Goal: Information Seeking & Learning: Learn about a topic

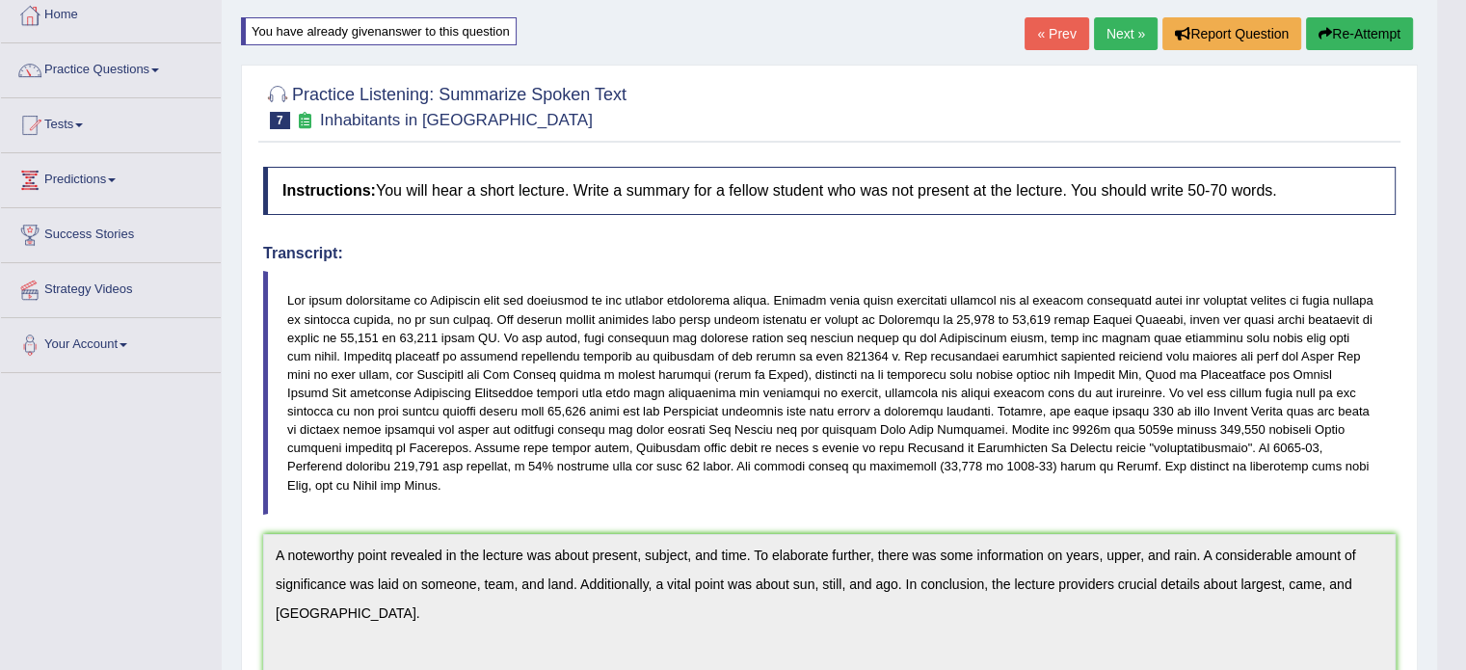
scroll to position [104, 0]
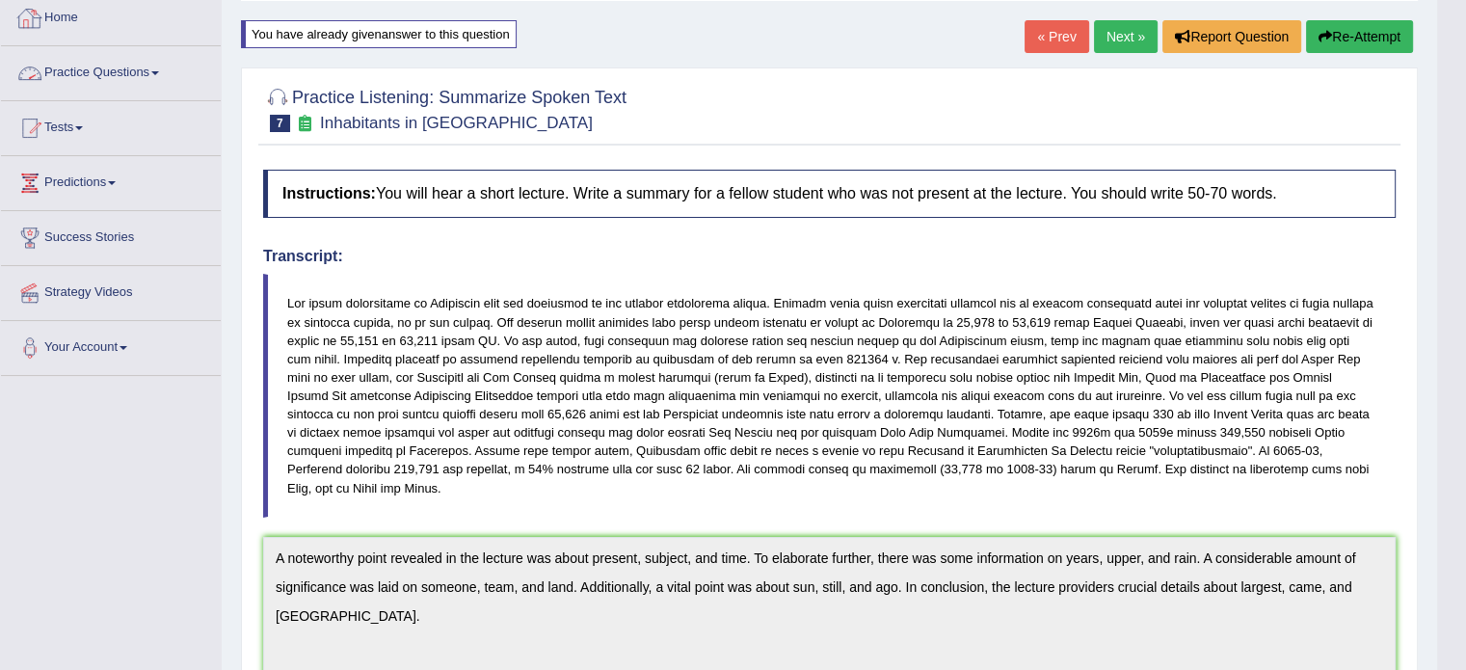
click at [97, 70] on link "Practice Questions" at bounding box center [111, 70] width 220 height 48
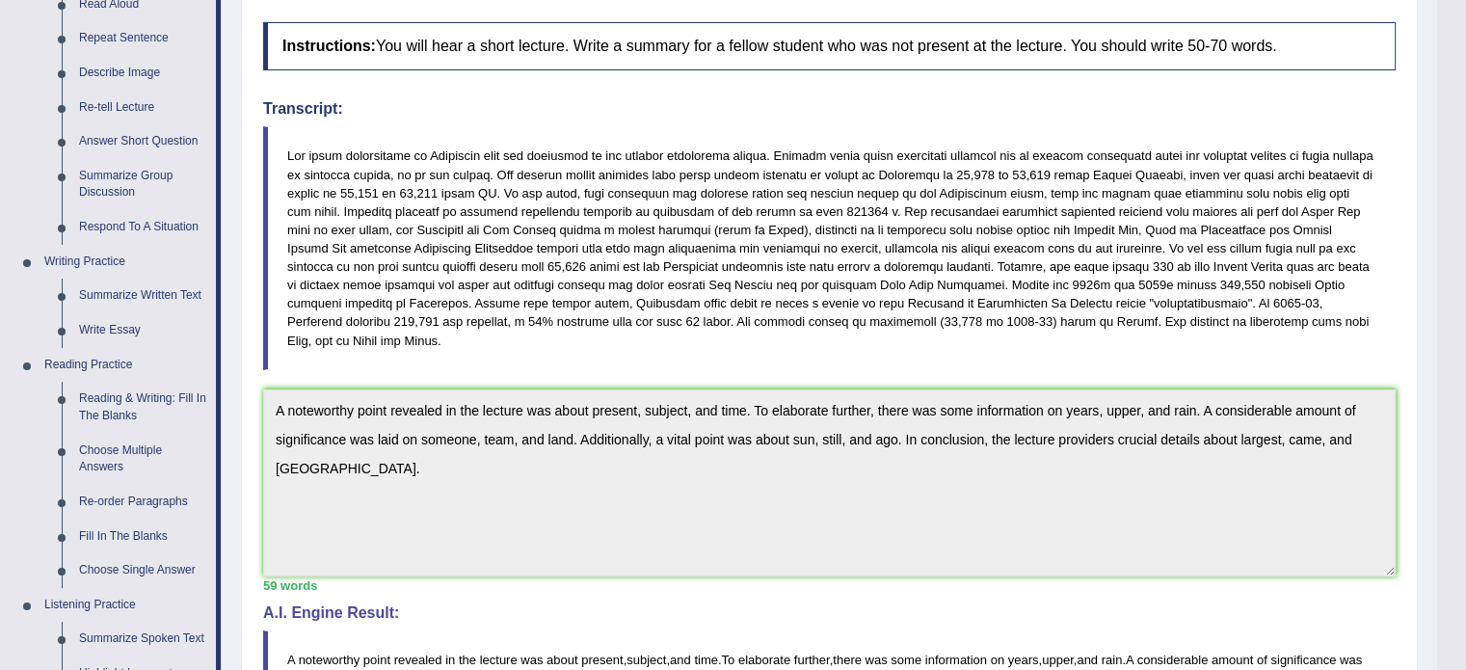
scroll to position [244, 0]
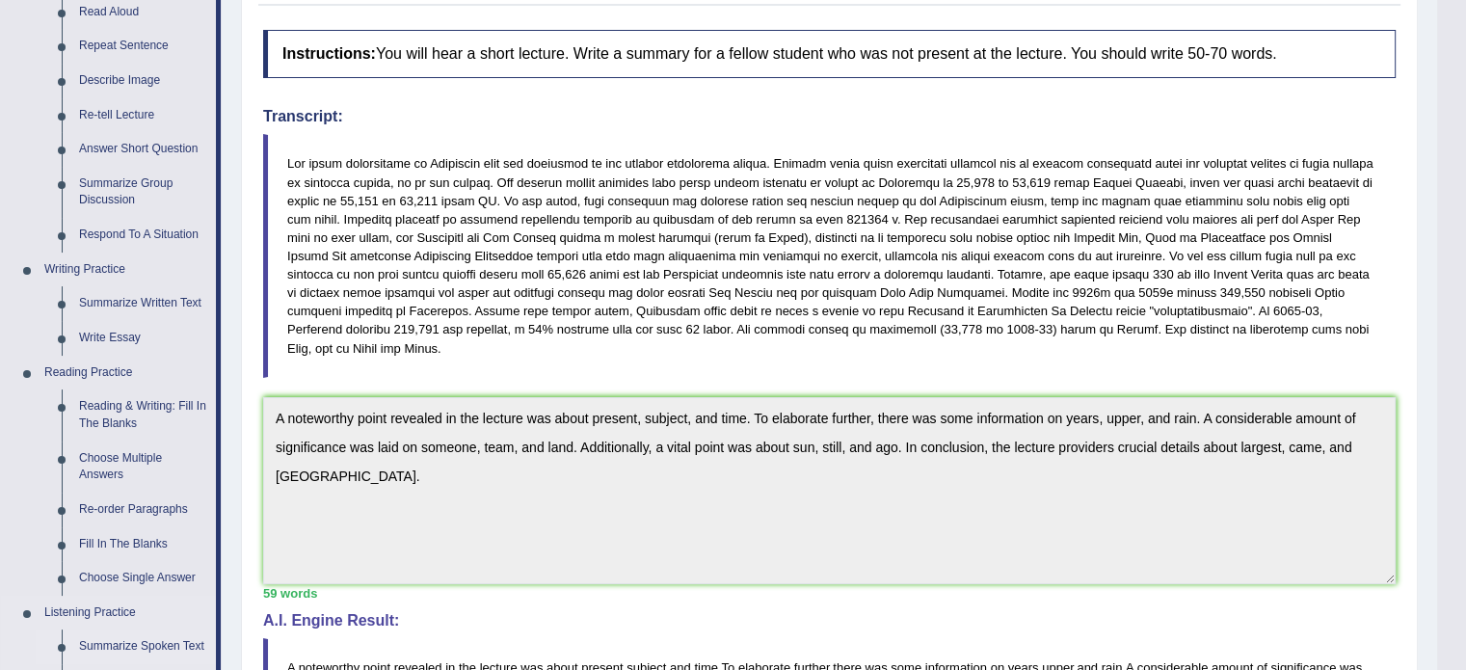
click at [162, 647] on link "Summarize Spoken Text" at bounding box center [143, 646] width 146 height 35
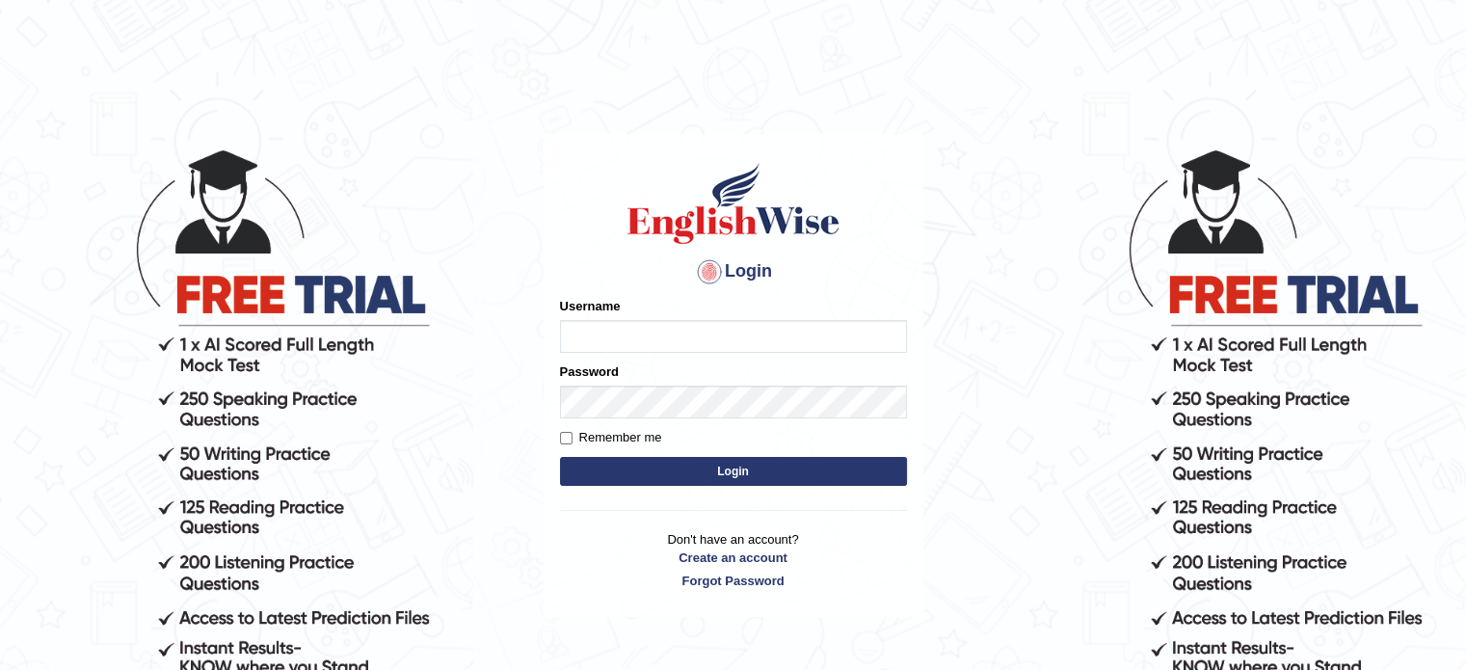
type input "[PERSON_NAME]"
click at [706, 477] on button "Login" at bounding box center [733, 471] width 347 height 29
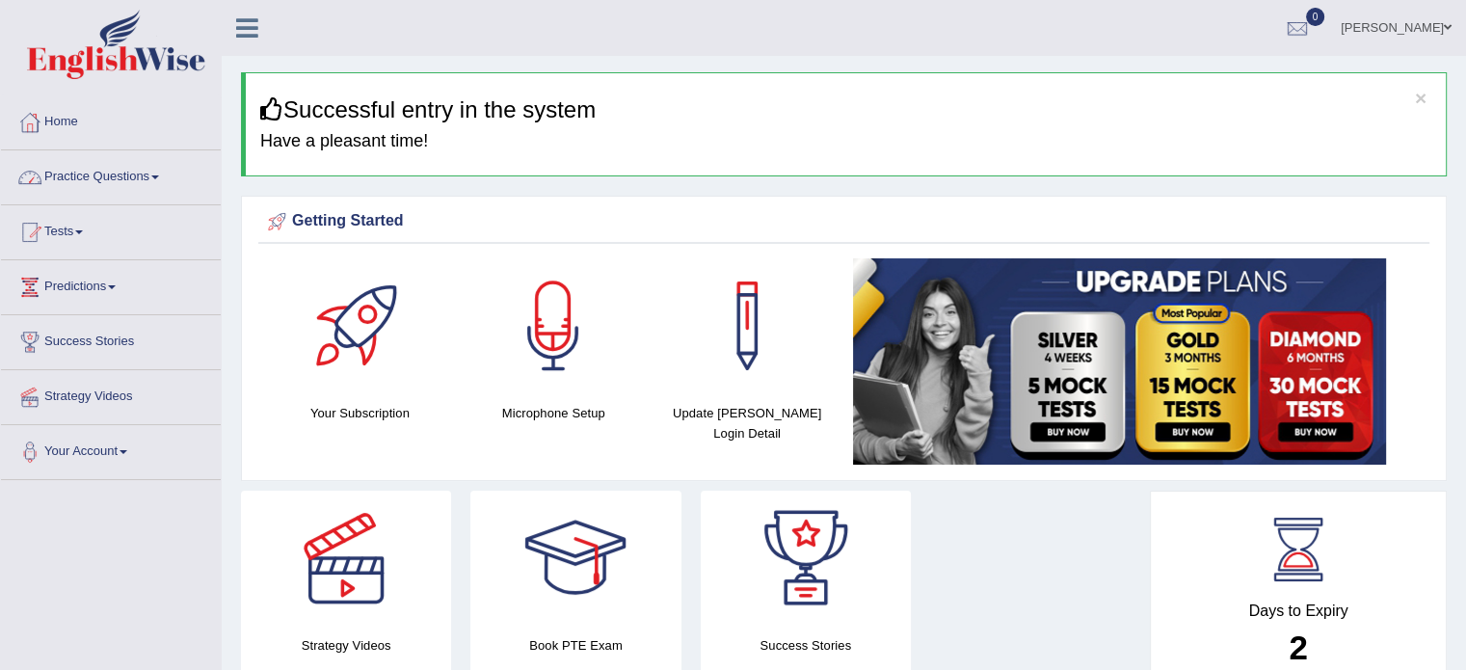
click at [87, 178] on link "Practice Questions" at bounding box center [111, 174] width 220 height 48
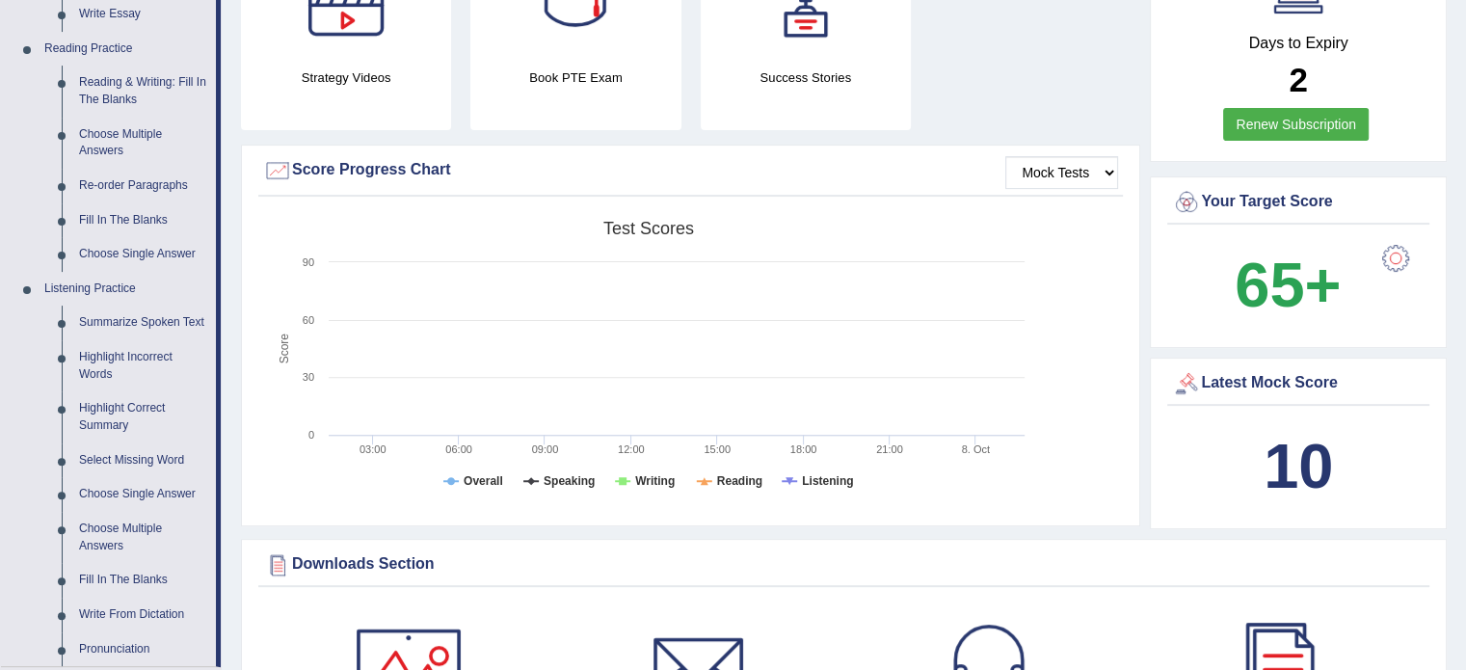
scroll to position [575, 0]
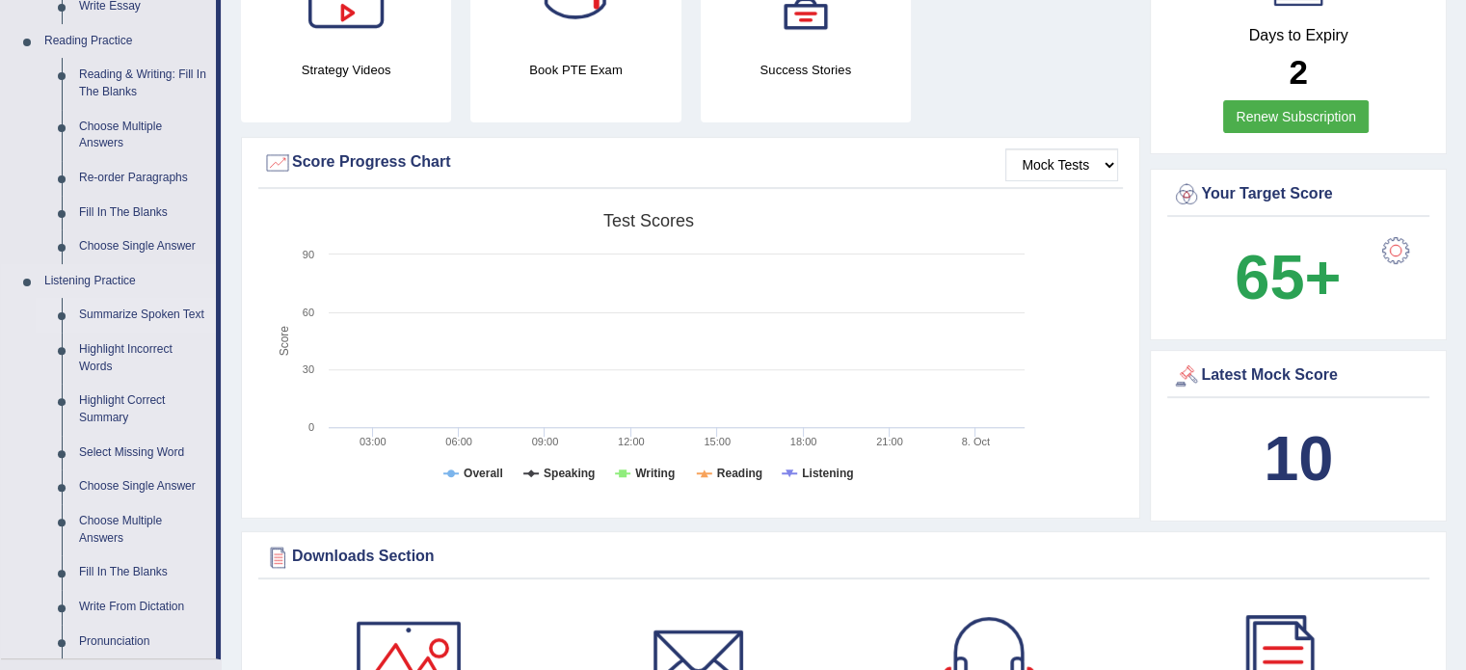
click at [135, 318] on link "Summarize Spoken Text" at bounding box center [143, 315] width 146 height 35
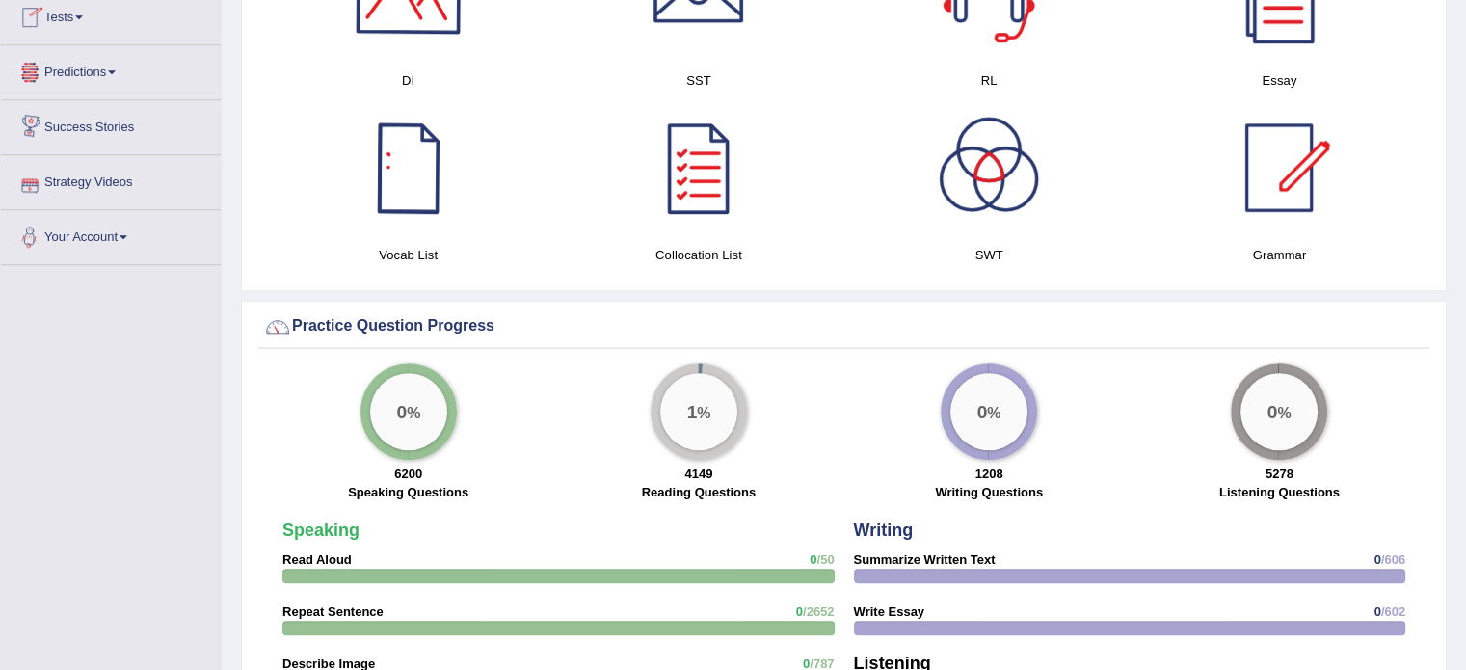
scroll to position [1249, 0]
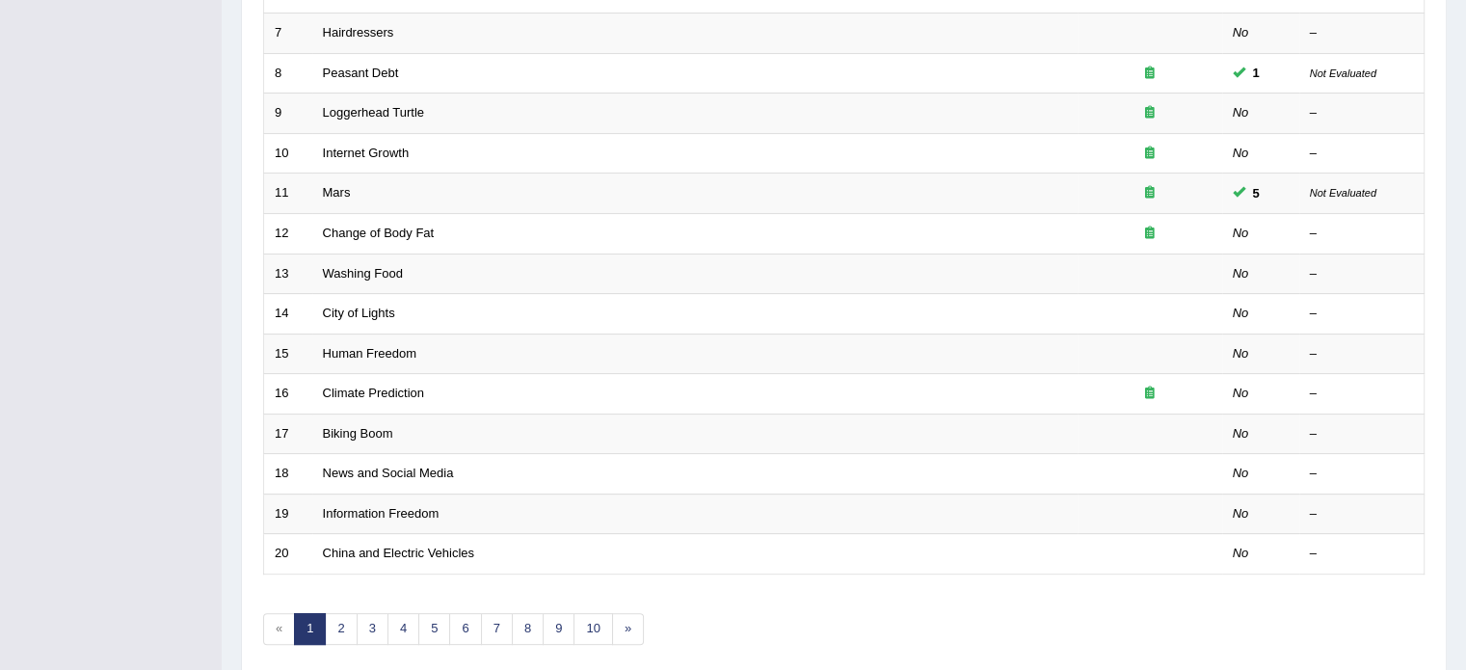
scroll to position [535, 0]
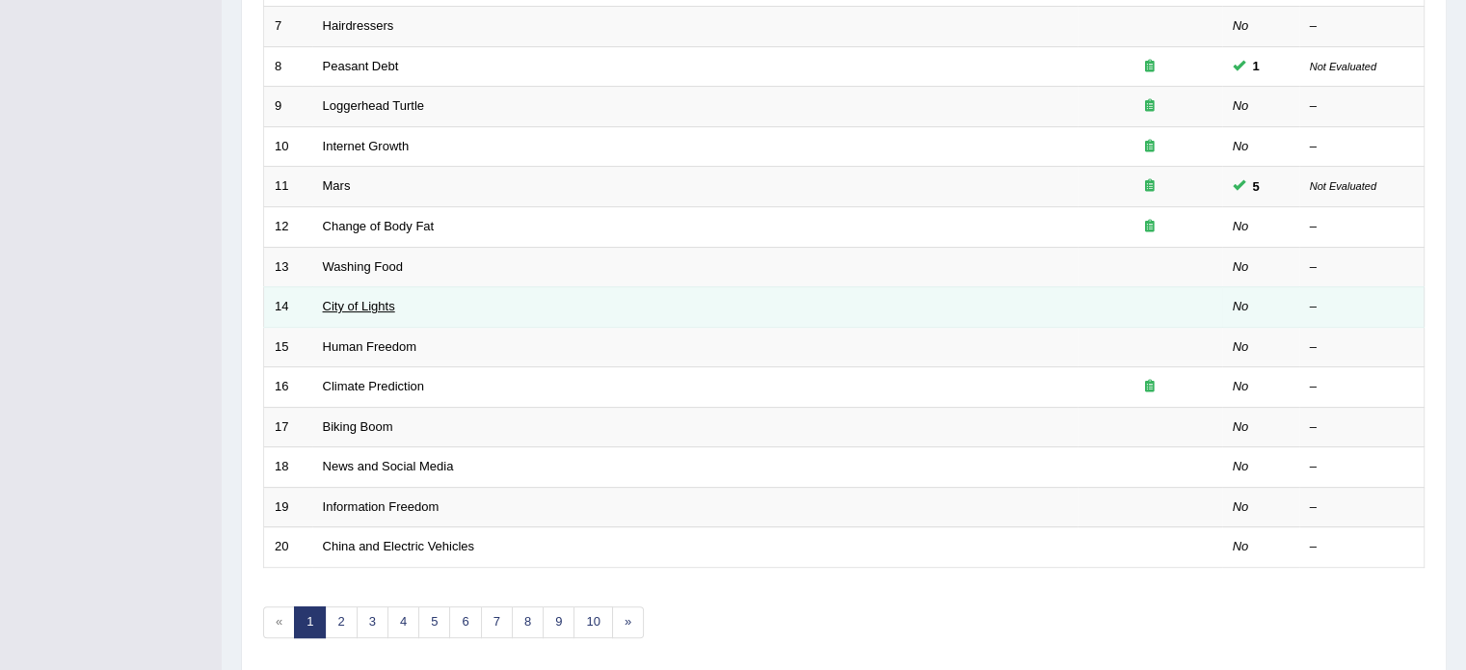
click at [375, 300] on link "City of Lights" at bounding box center [359, 306] width 72 height 14
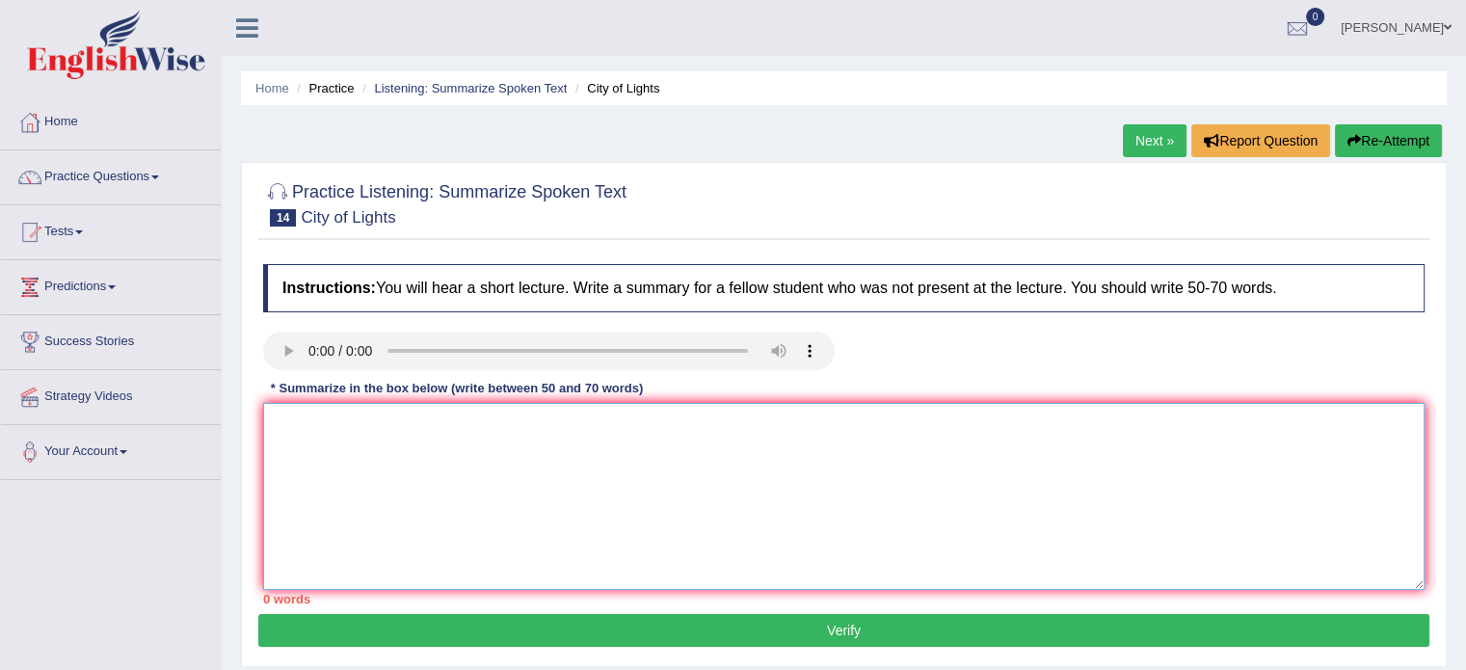
click at [383, 418] on textarea at bounding box center [843, 496] width 1161 height 187
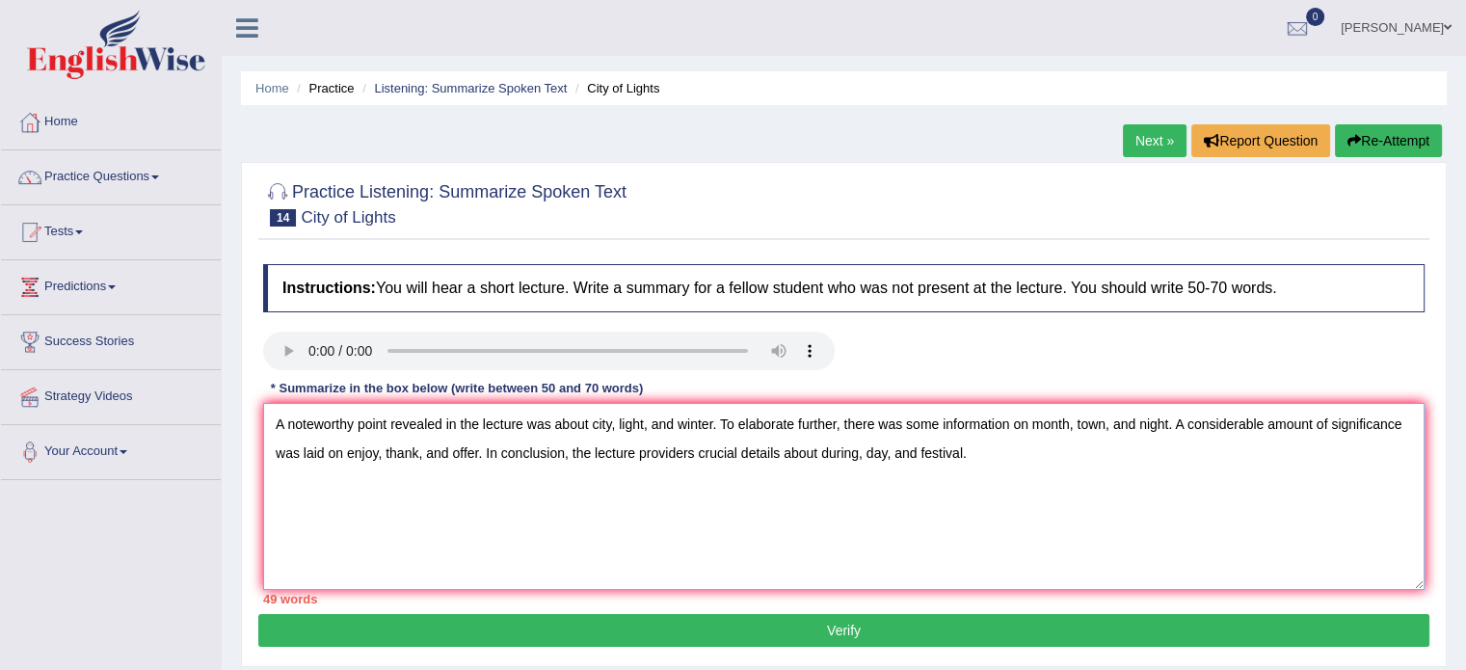
click at [485, 454] on textarea "A noteworthy point revealed in the lecture was about city, light, and winter. T…" at bounding box center [843, 496] width 1161 height 187
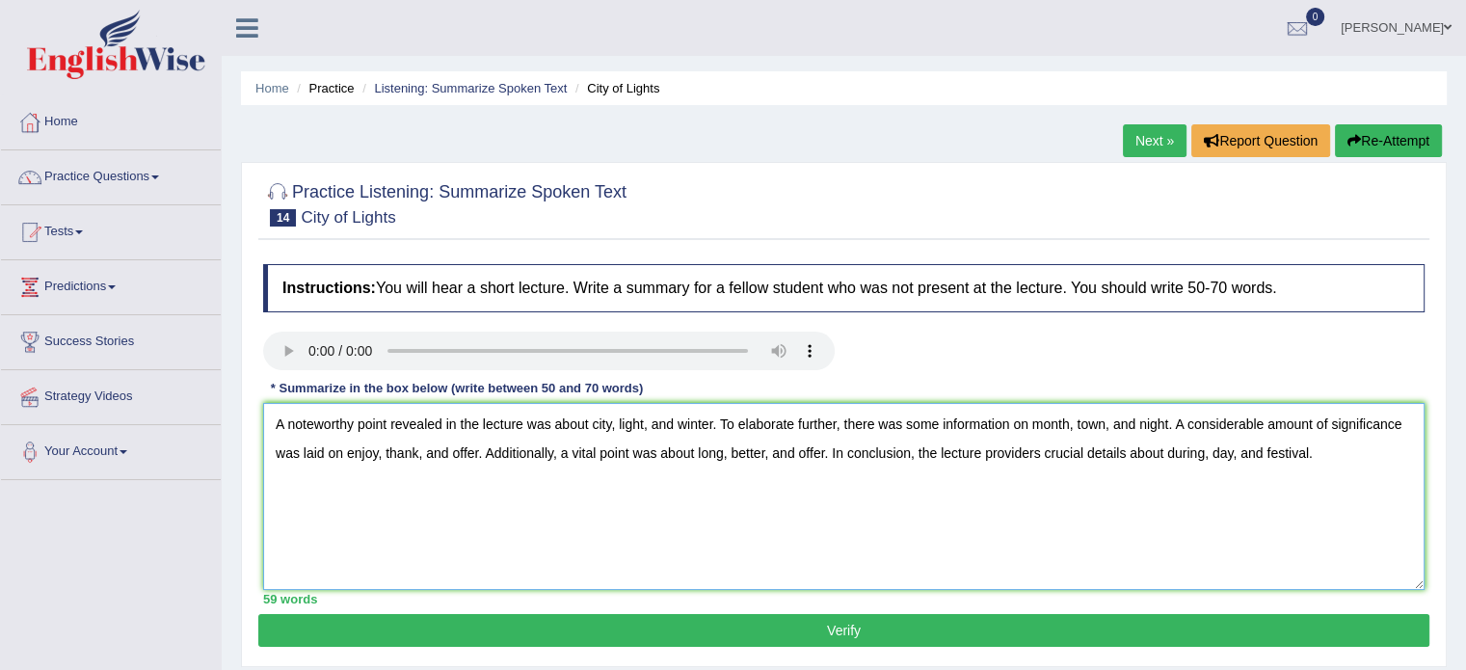
type textarea "A noteworthy point revealed in the lecture was about city, light, and winter. T…"
click at [867, 627] on button "Verify" at bounding box center [843, 630] width 1171 height 33
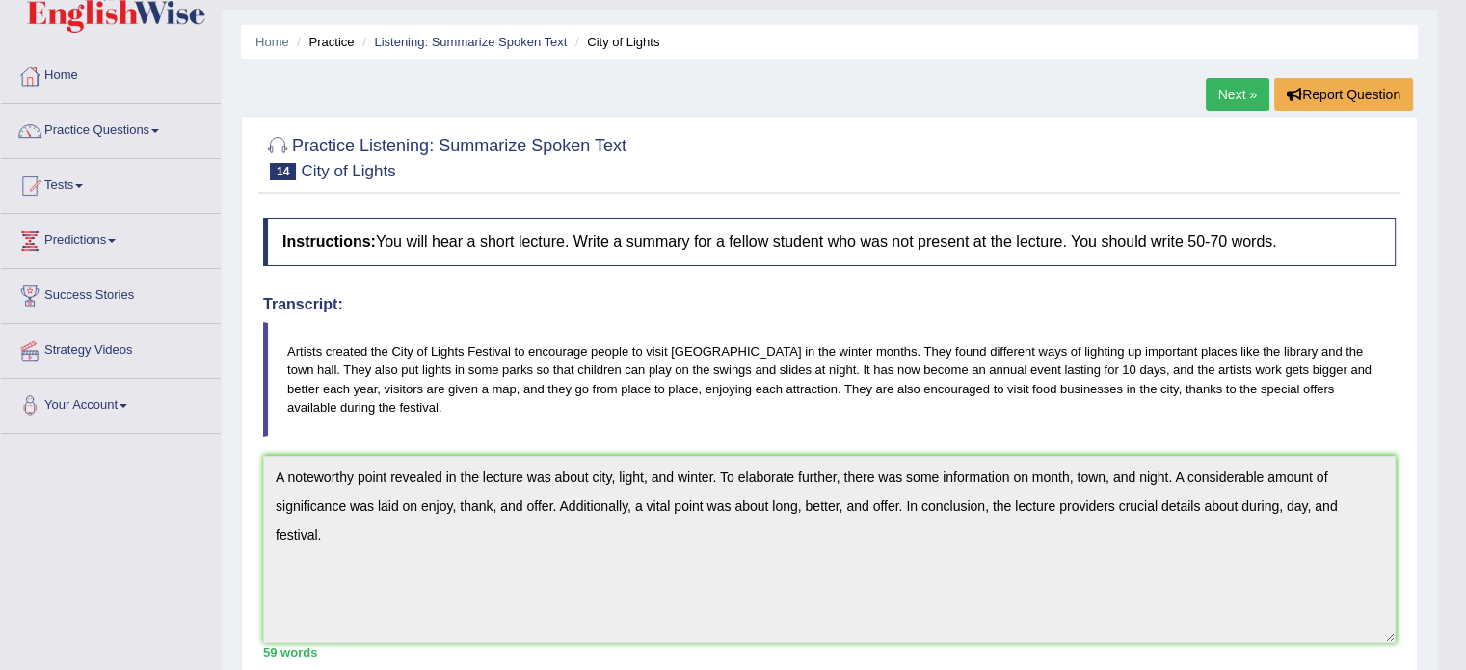
scroll to position [35, 0]
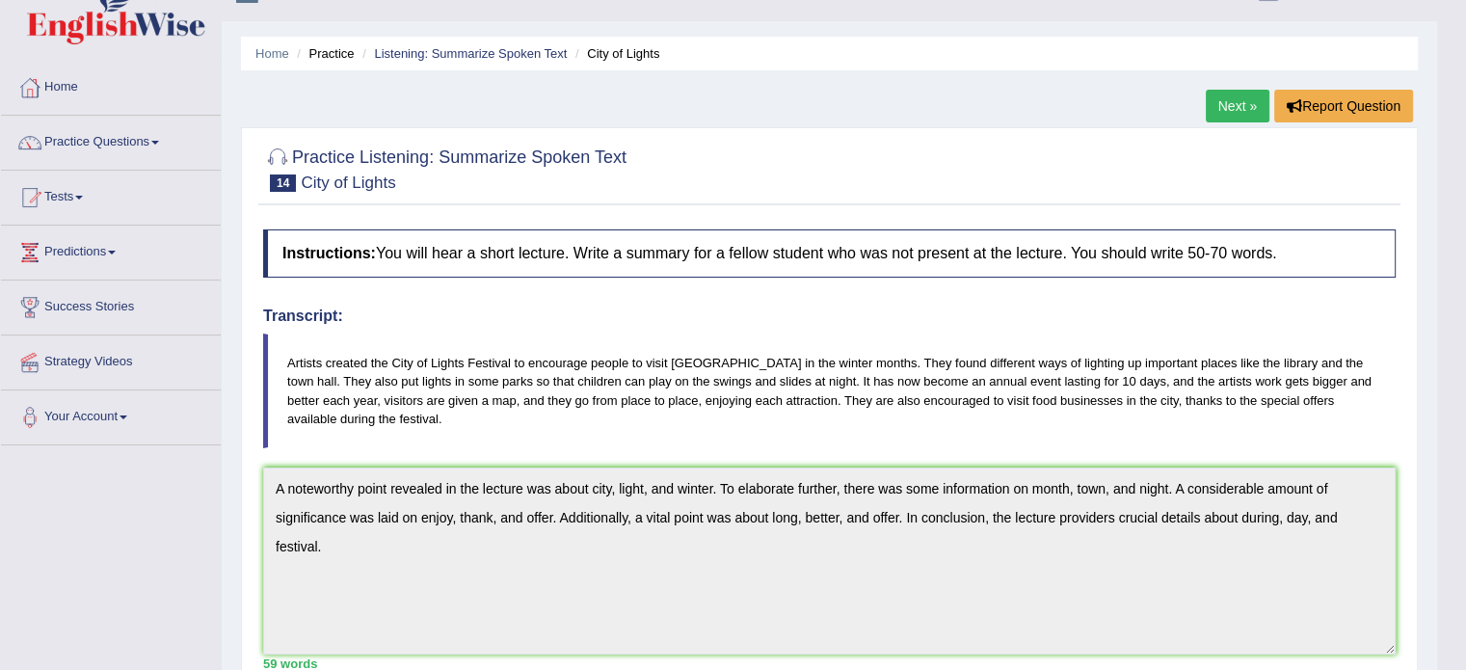
click at [1238, 105] on link "Next »" at bounding box center [1238, 106] width 64 height 33
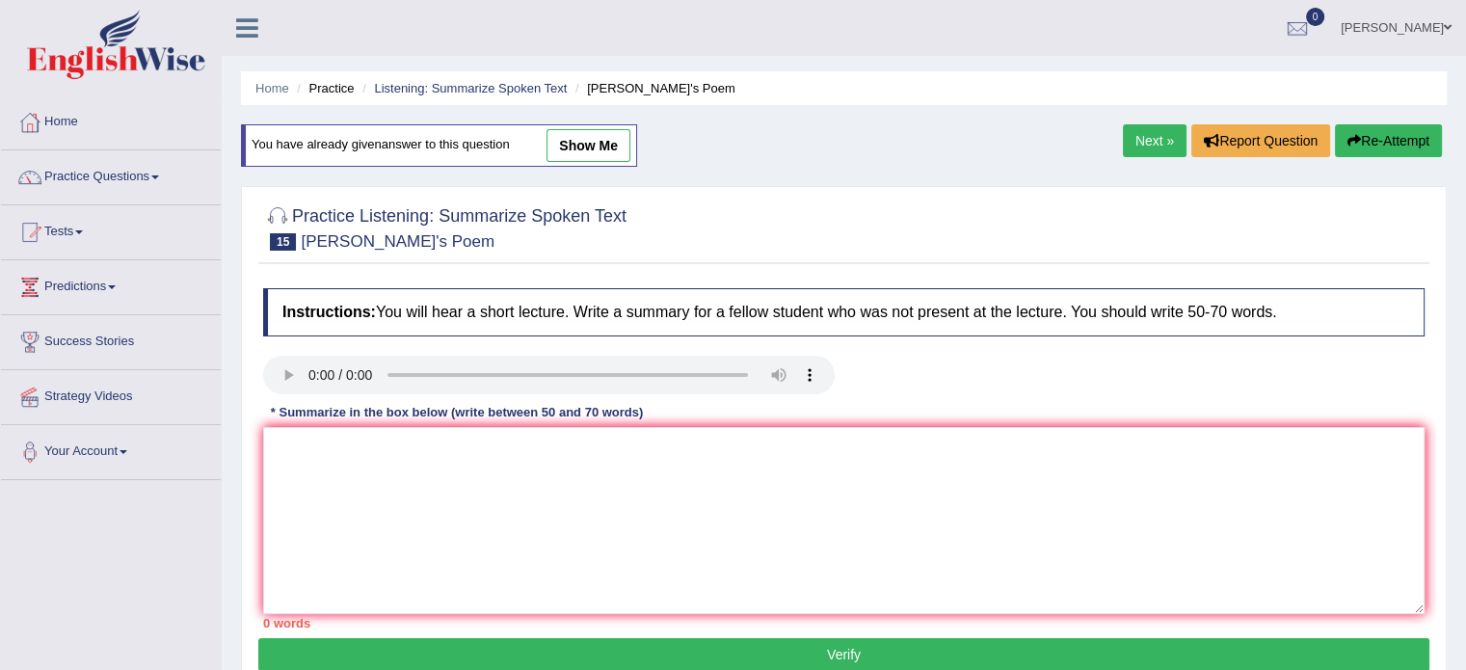
click at [1135, 137] on link "Next »" at bounding box center [1155, 140] width 64 height 33
click at [1086, 138] on link "« Prev" at bounding box center [1085, 140] width 64 height 33
click at [345, 456] on textarea at bounding box center [843, 520] width 1161 height 187
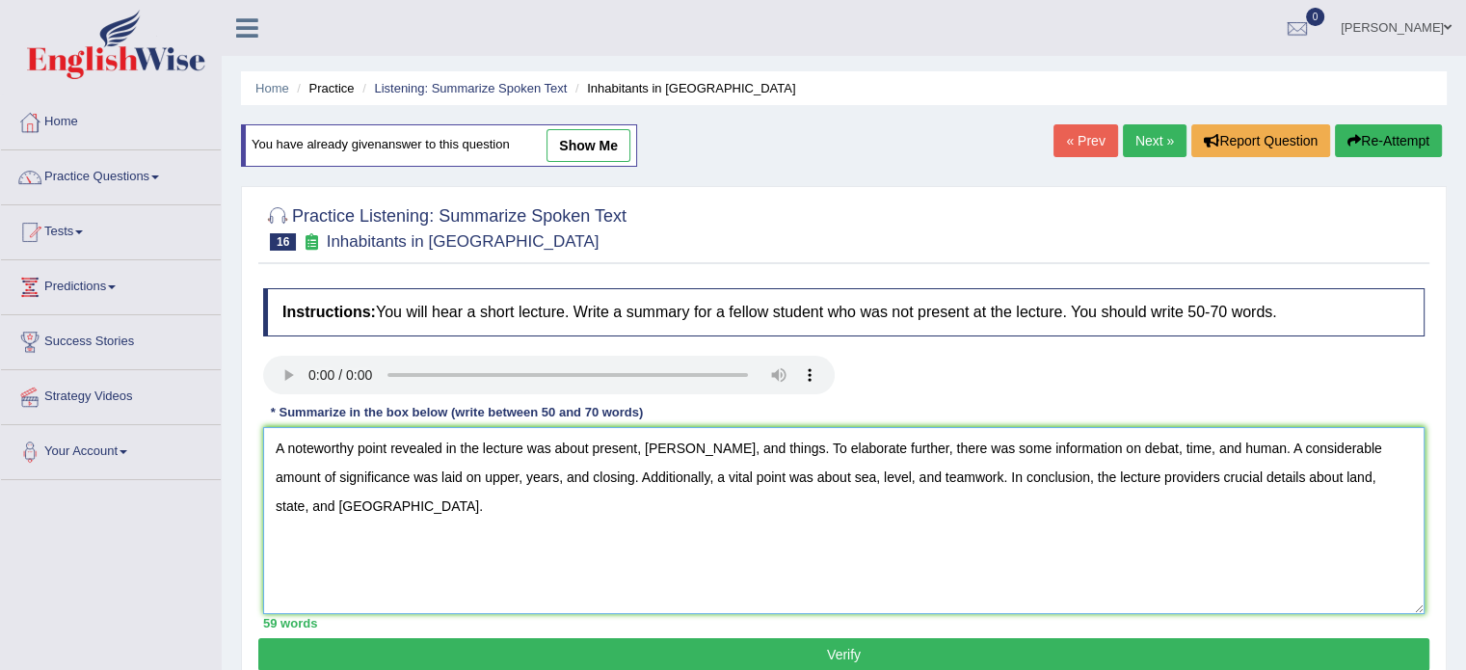
type textarea "A noteworthy point revealed in the lecture was about present, frist, and things…"
click at [844, 648] on button "Verify" at bounding box center [843, 654] width 1171 height 33
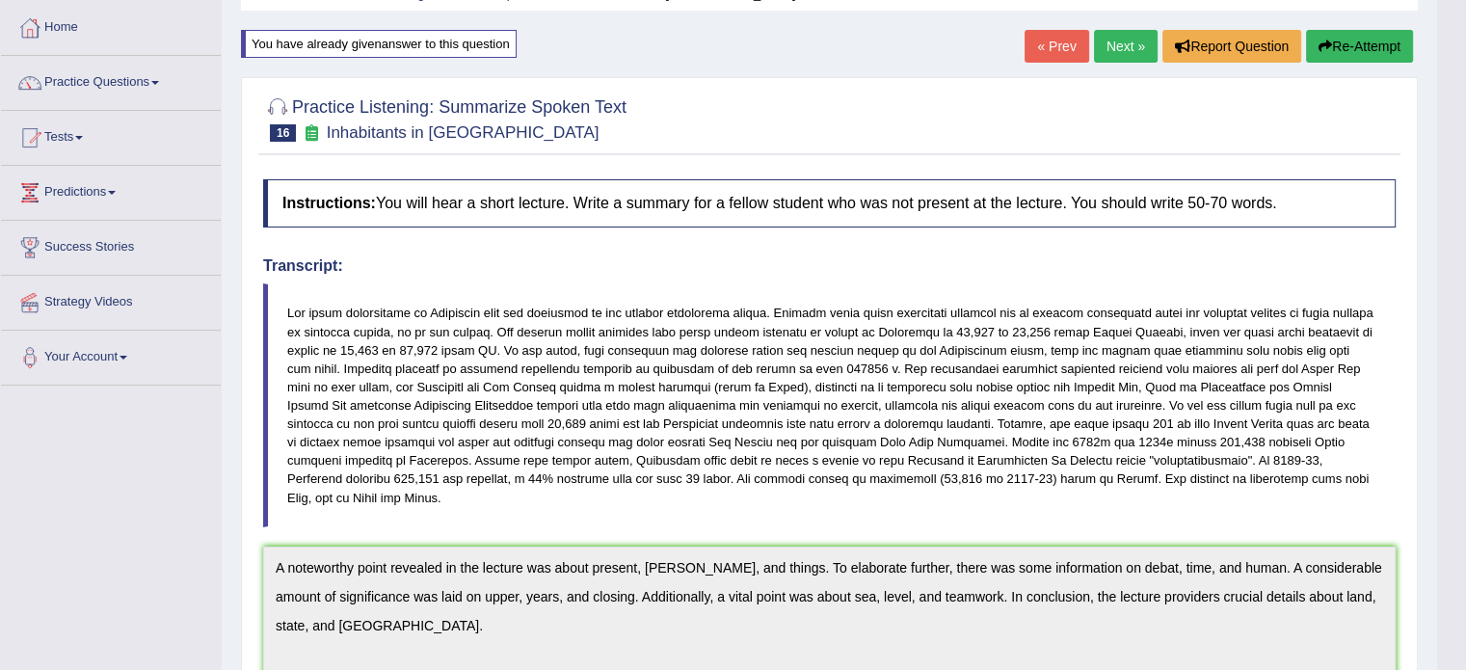
scroll to position [78, 0]
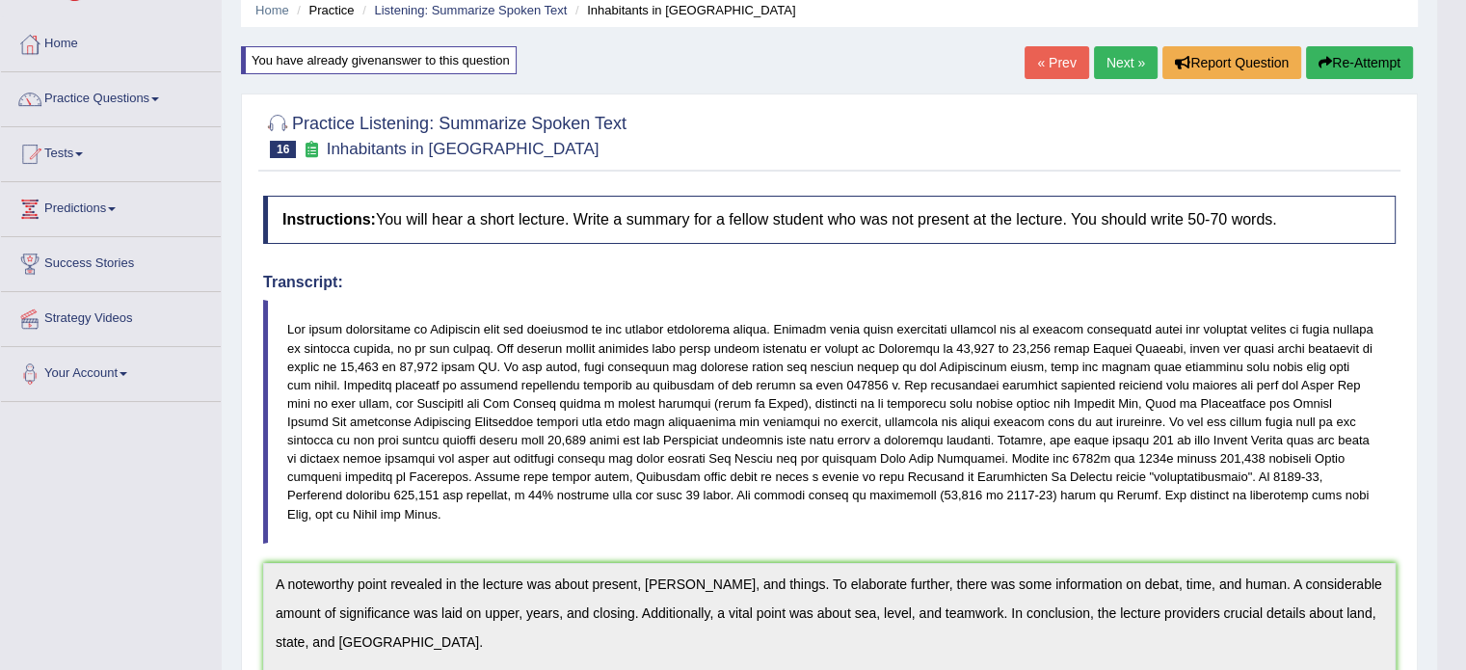
click at [1357, 57] on button "Re-Attempt" at bounding box center [1359, 62] width 107 height 33
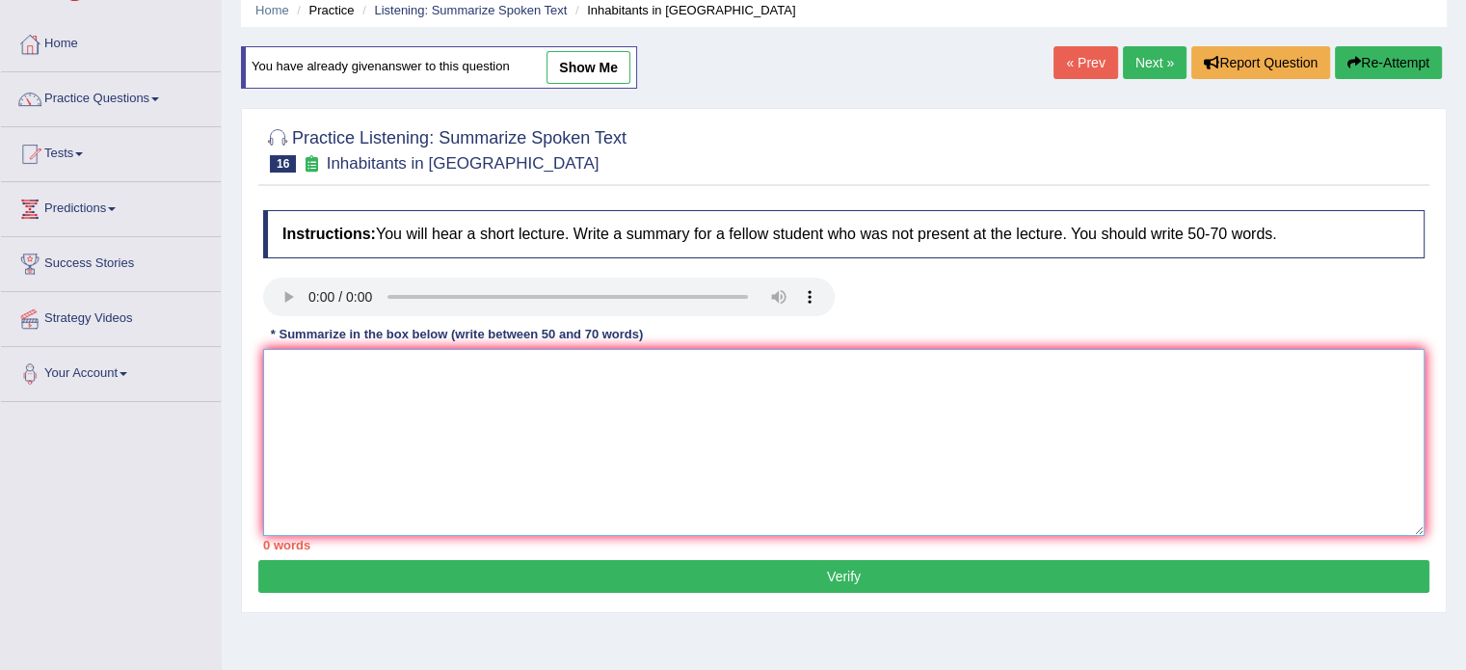
click at [490, 396] on textarea at bounding box center [843, 442] width 1161 height 187
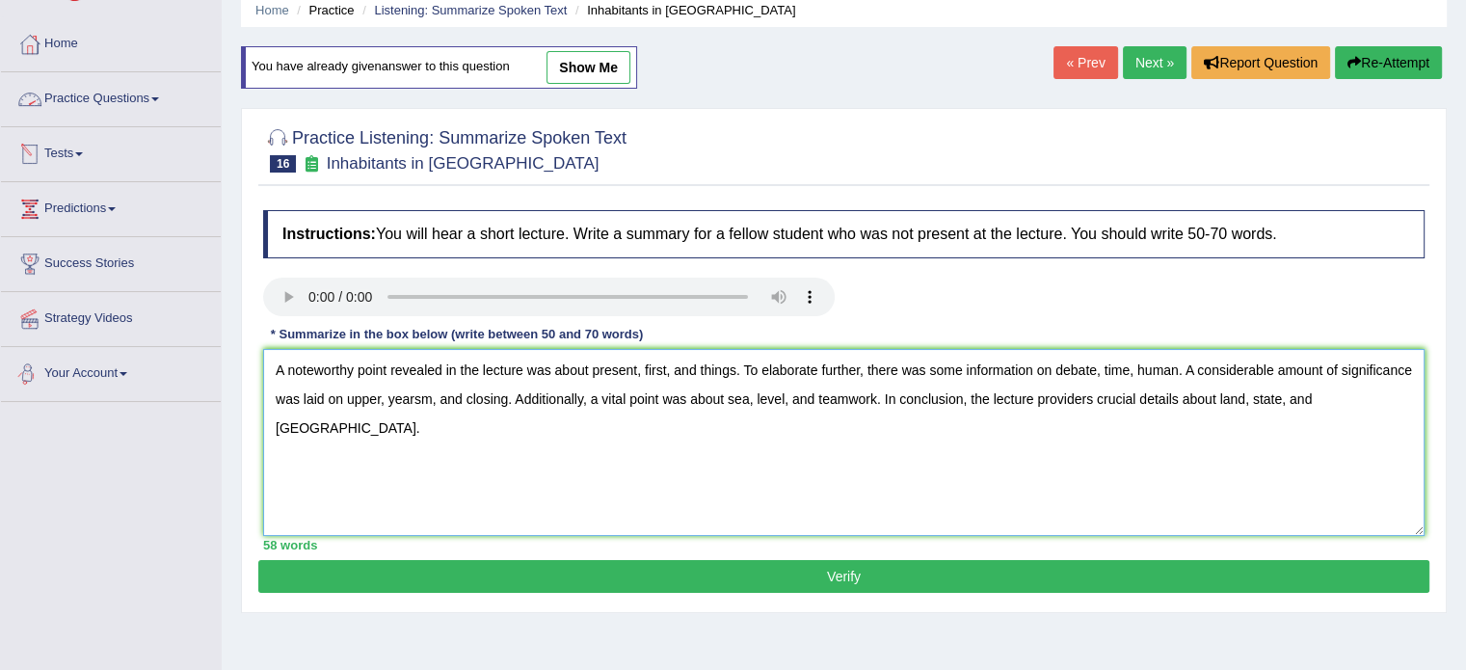
type textarea "A noteworthy point revealed in the lecture was about present, first, and things…"
click at [744, 573] on button "Verify" at bounding box center [843, 576] width 1171 height 33
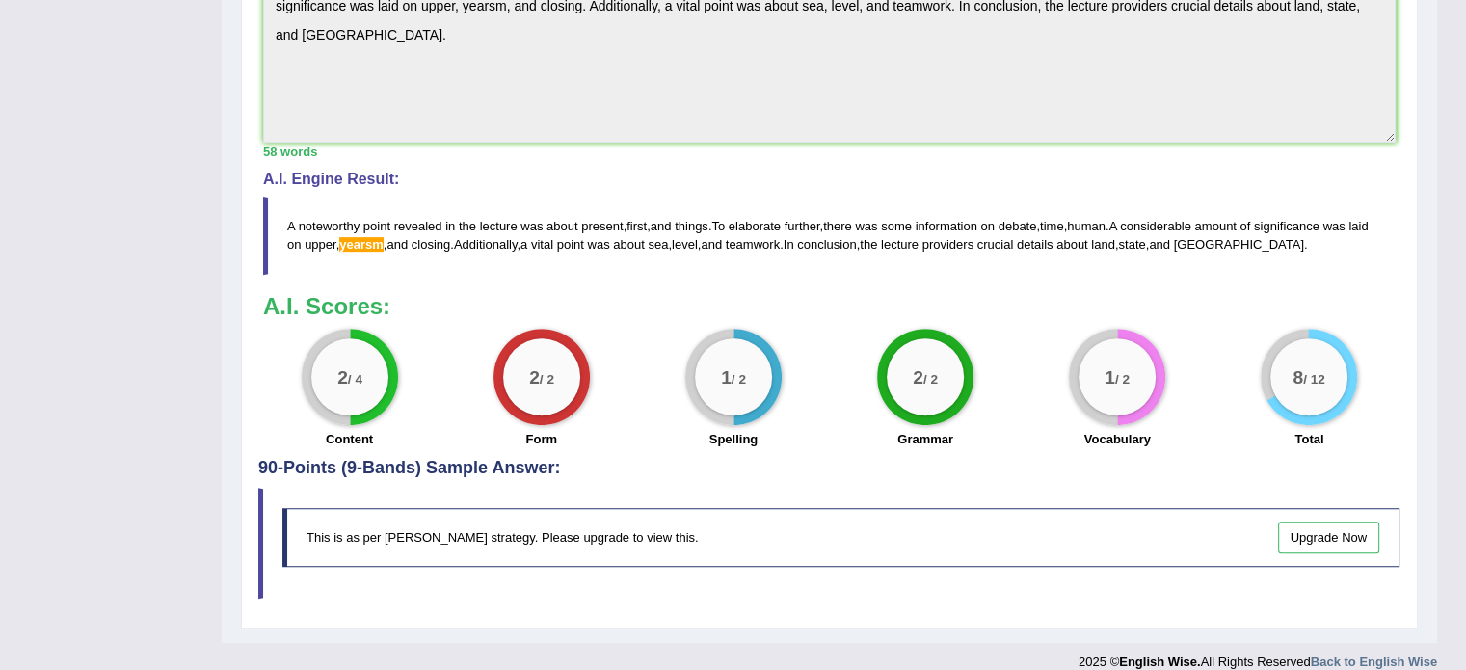
scroll to position [99, 0]
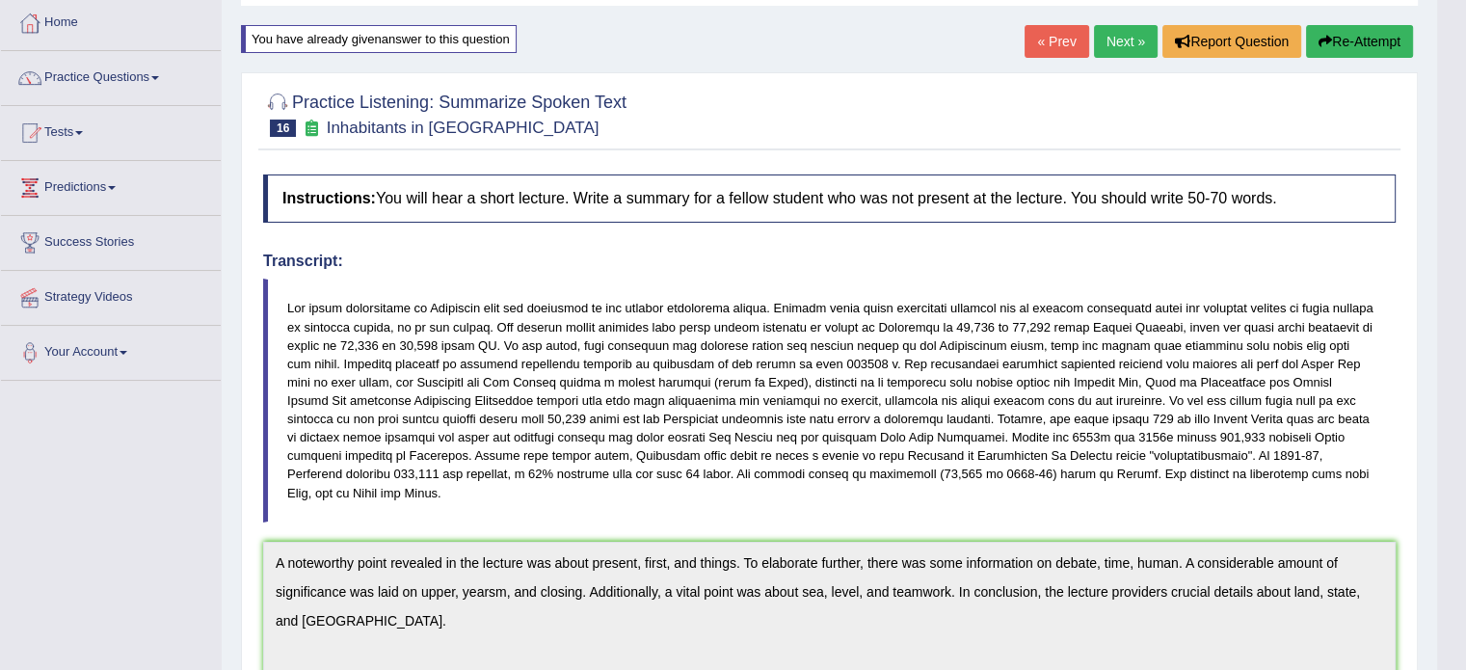
click at [1109, 40] on link "Next »" at bounding box center [1126, 41] width 64 height 33
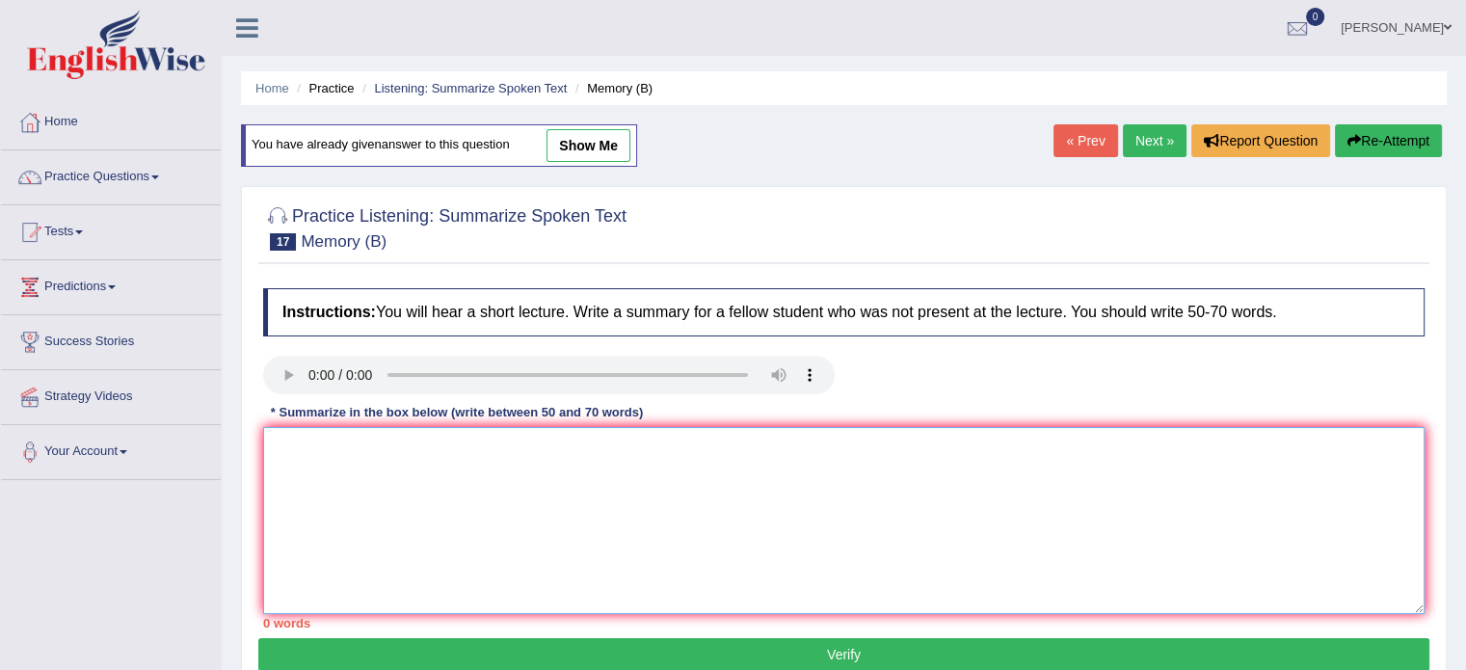
drag, startPoint x: 386, startPoint y: 466, endPoint x: 382, endPoint y: 454, distance: 12.2
click at [383, 462] on textarea at bounding box center [843, 520] width 1161 height 187
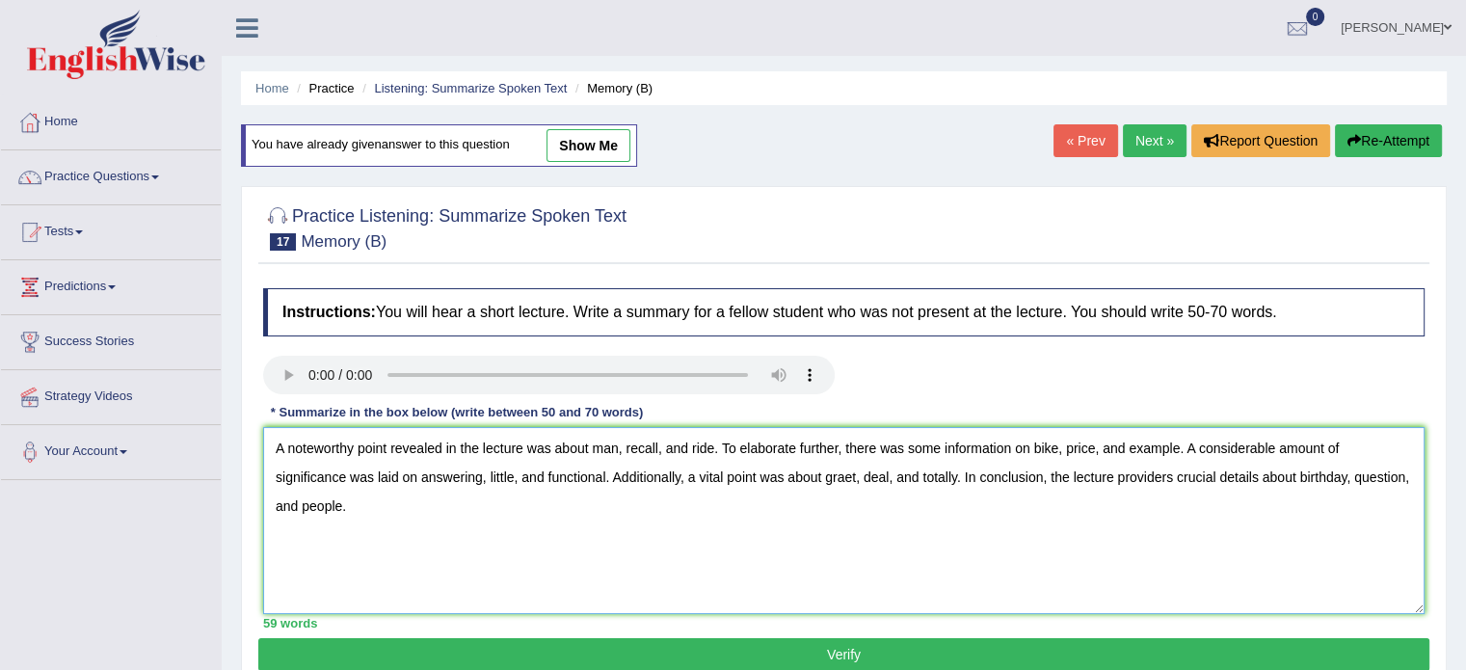
type textarea "A noteworthy point revealed in the lecture was about man, recall, and ride. To …"
click at [753, 642] on button "Verify" at bounding box center [843, 654] width 1171 height 33
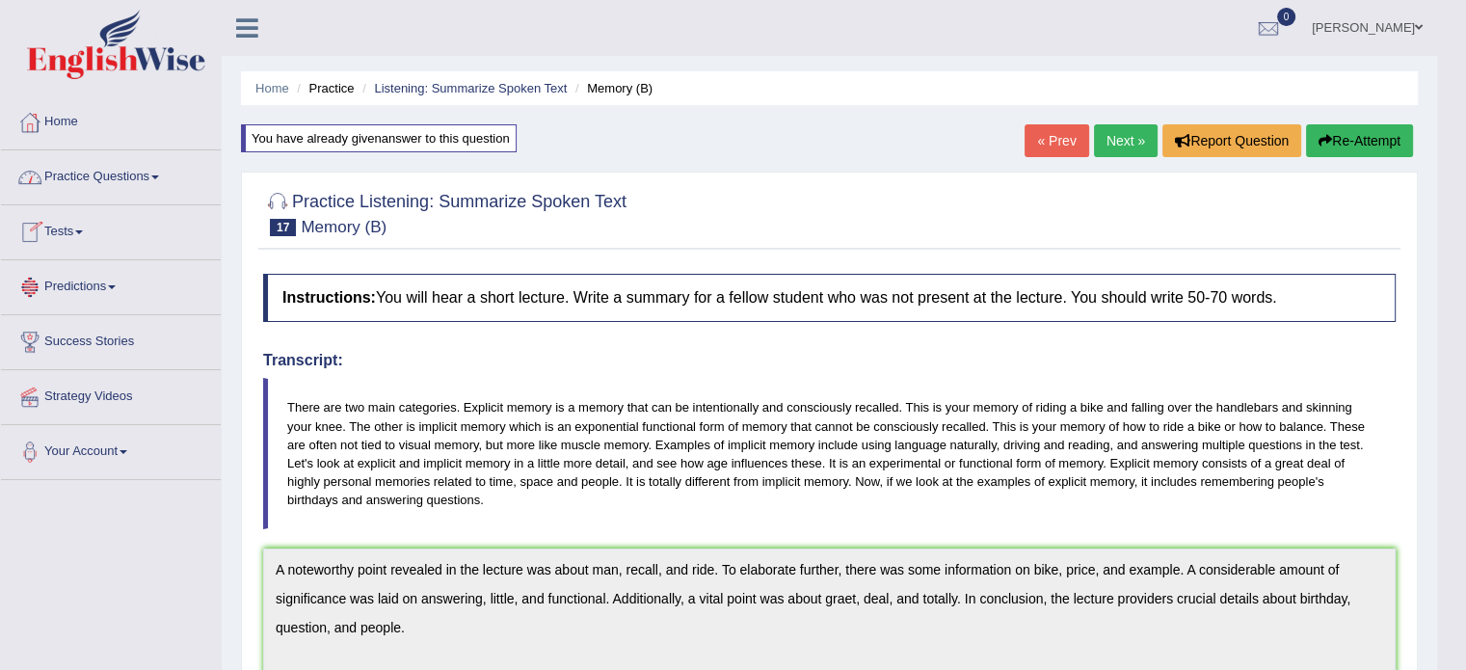
click at [116, 171] on link "Practice Questions" at bounding box center [111, 174] width 220 height 48
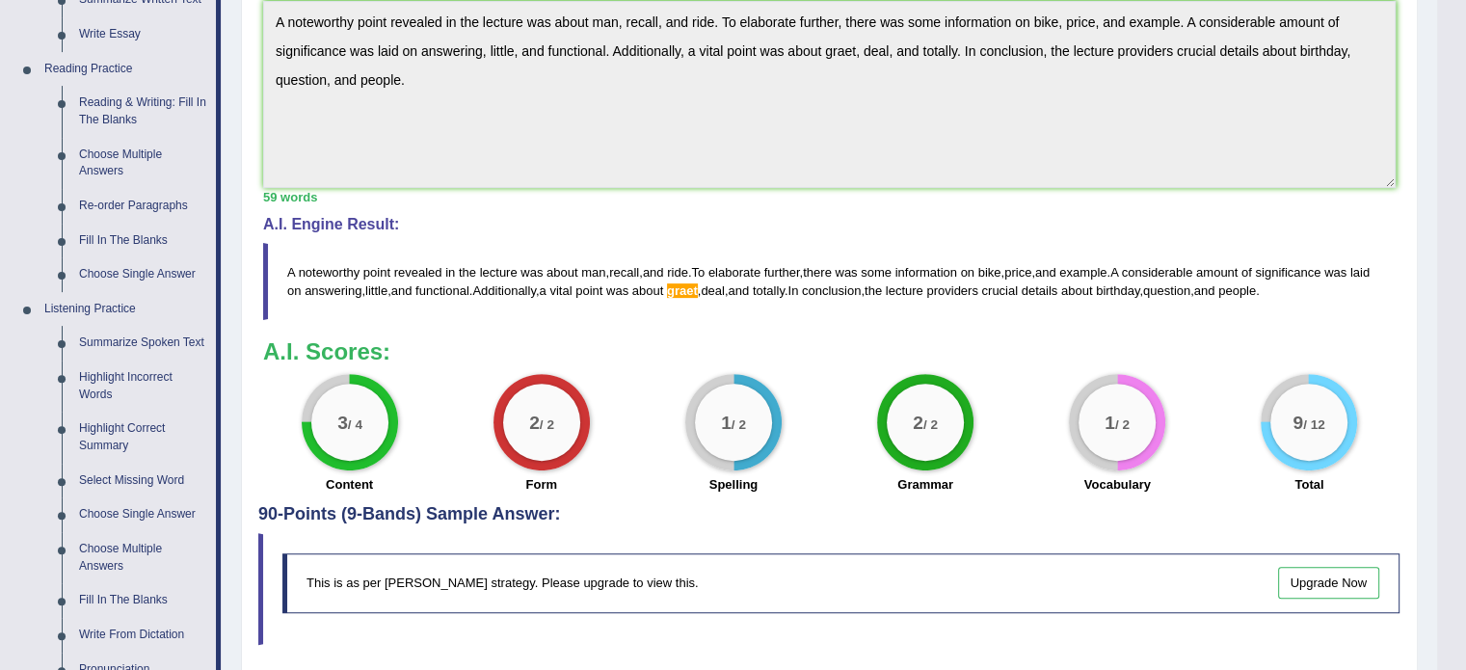
scroll to position [592, 0]
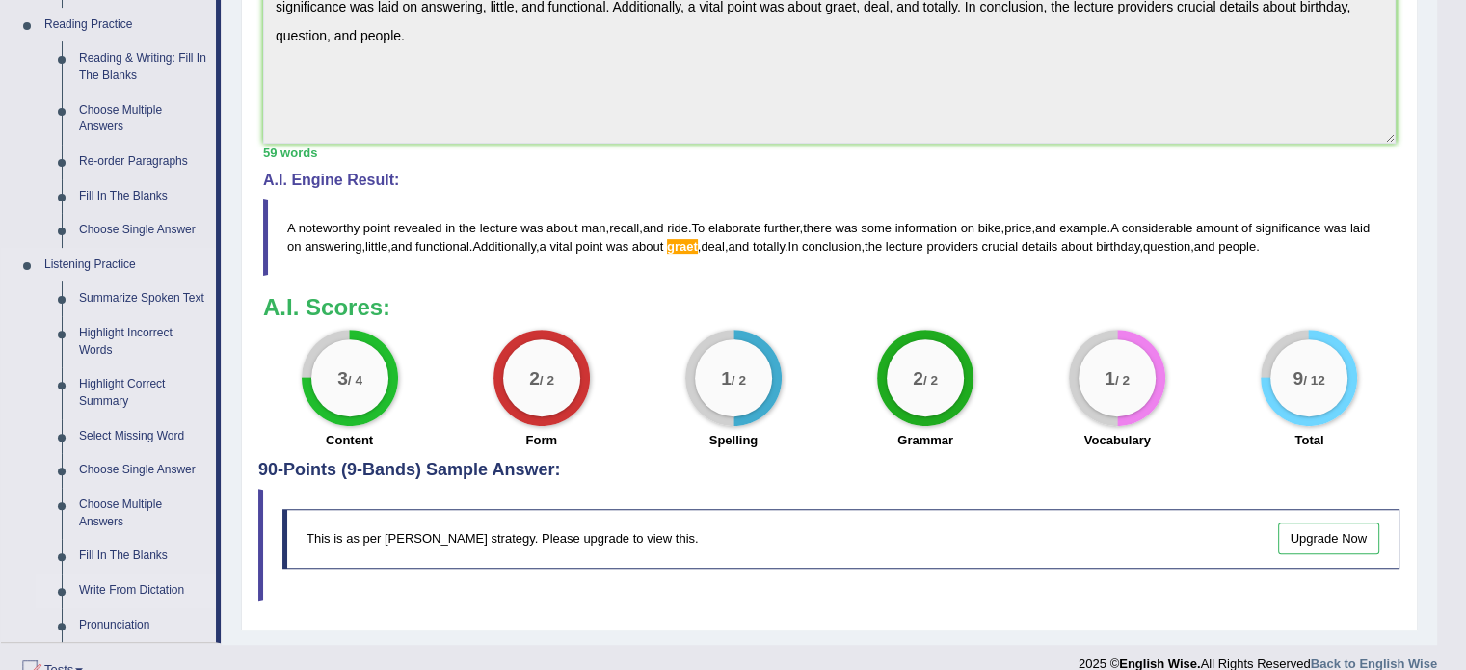
click at [127, 589] on link "Write From Dictation" at bounding box center [143, 590] width 146 height 35
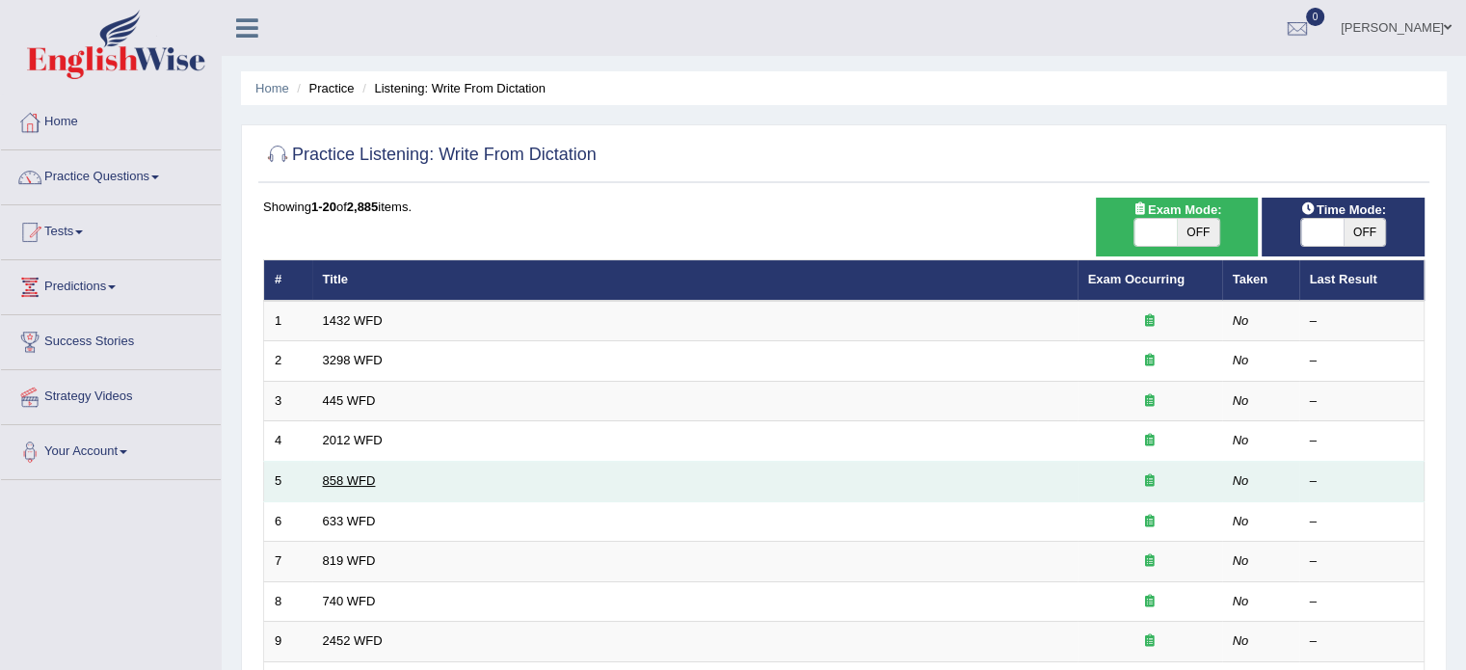
click at [348, 479] on link "858 WFD" at bounding box center [349, 480] width 53 height 14
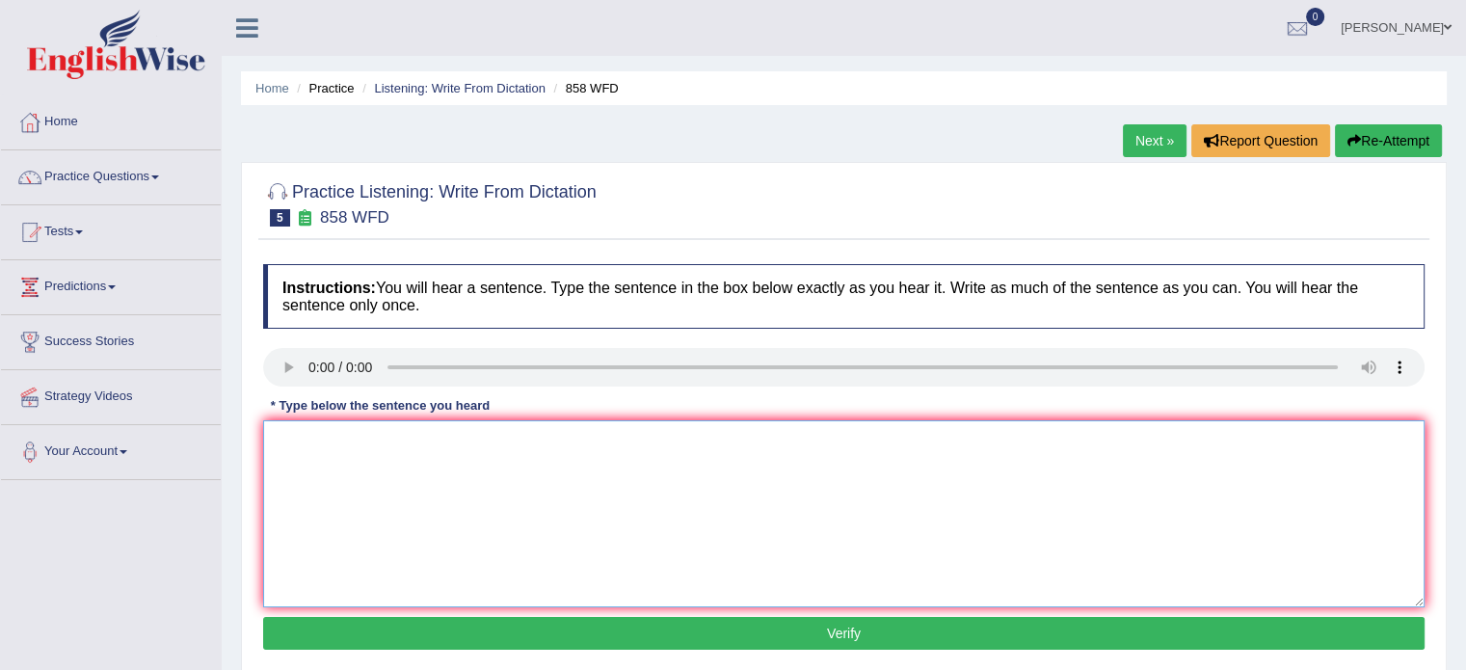
click at [296, 444] on textarea at bounding box center [843, 513] width 1161 height 187
click at [334, 446] on textarea "The year" at bounding box center [843, 513] width 1161 height 187
type textarea "The year ship had intersting toturen."
click at [723, 626] on button "Verify" at bounding box center [843, 633] width 1161 height 33
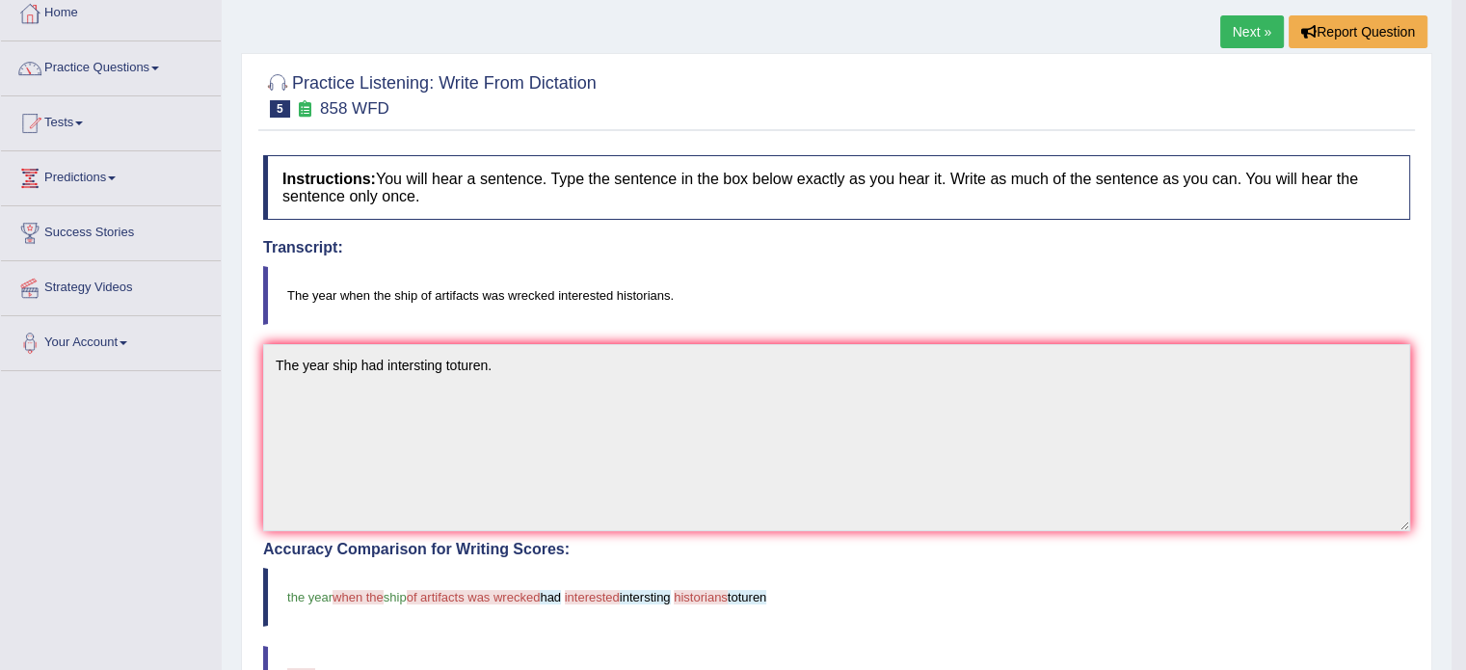
scroll to position [6, 0]
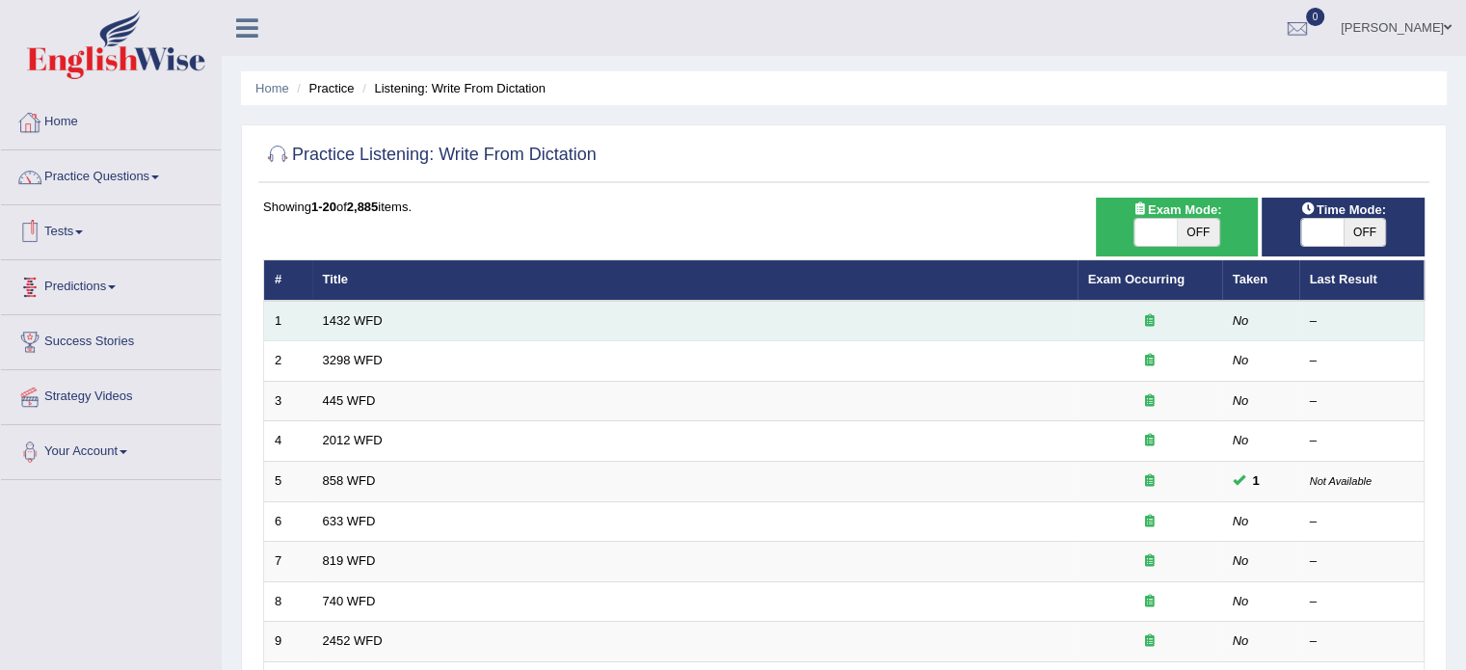
click at [364, 328] on td "1432 WFD" at bounding box center [694, 321] width 765 height 40
click at [370, 319] on link "1432 WFD" at bounding box center [353, 320] width 60 height 14
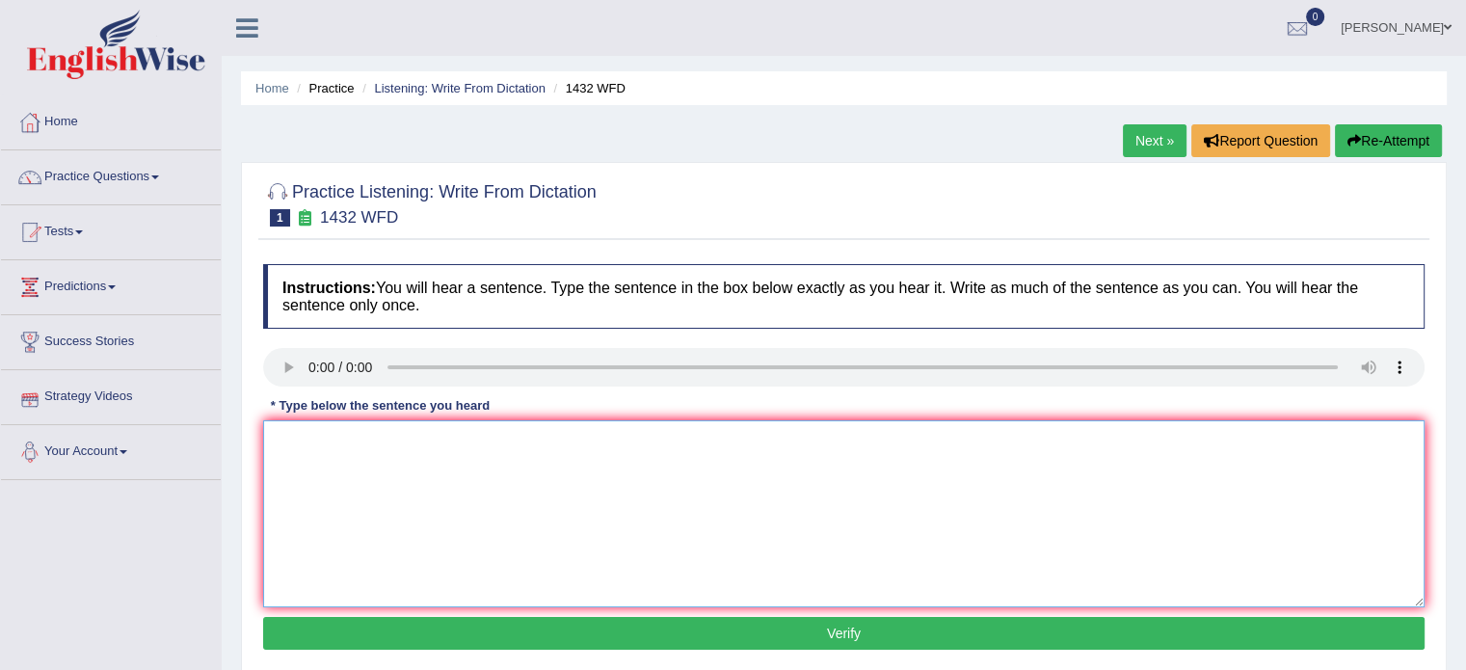
click at [400, 422] on textarea at bounding box center [843, 513] width 1161 height 187
click at [474, 504] on textarea at bounding box center [843, 513] width 1161 height 187
type textarea "More physical activities is benefical to your health"
click at [1001, 617] on button "Verify" at bounding box center [843, 633] width 1161 height 33
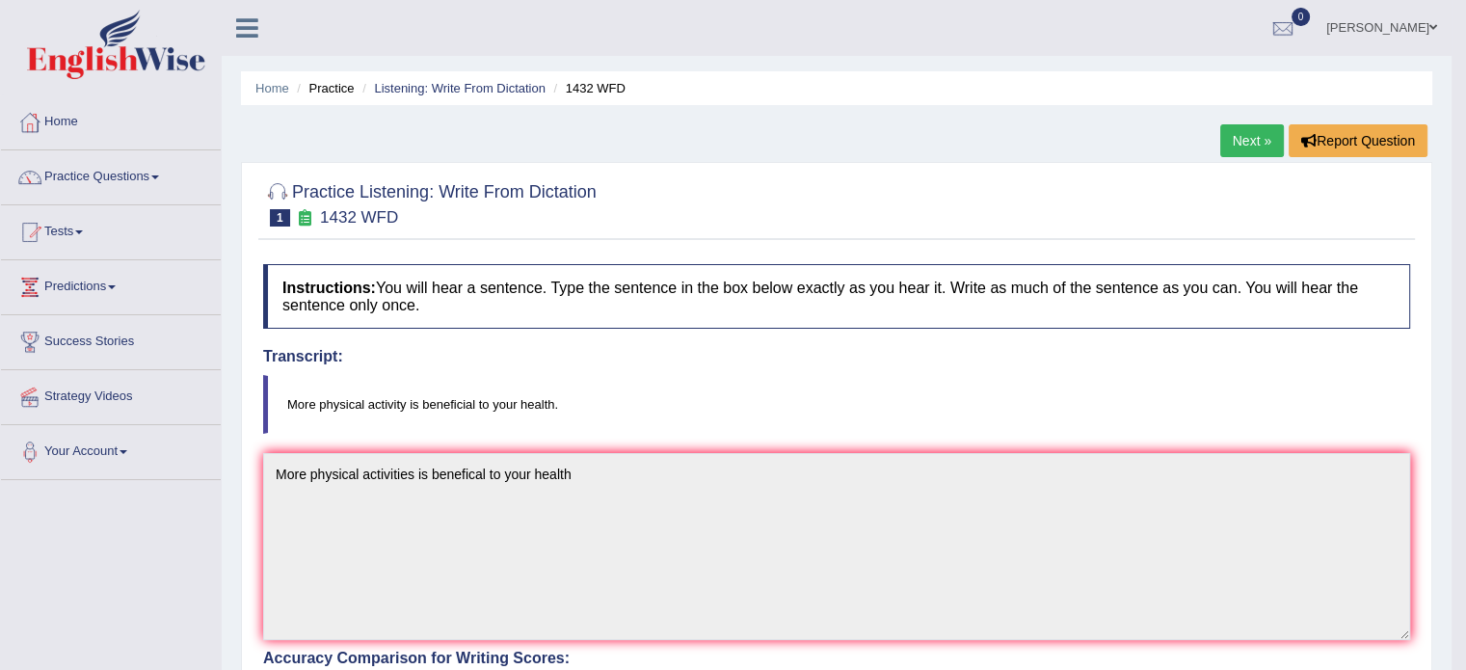
click at [1245, 137] on link "Next »" at bounding box center [1252, 140] width 64 height 33
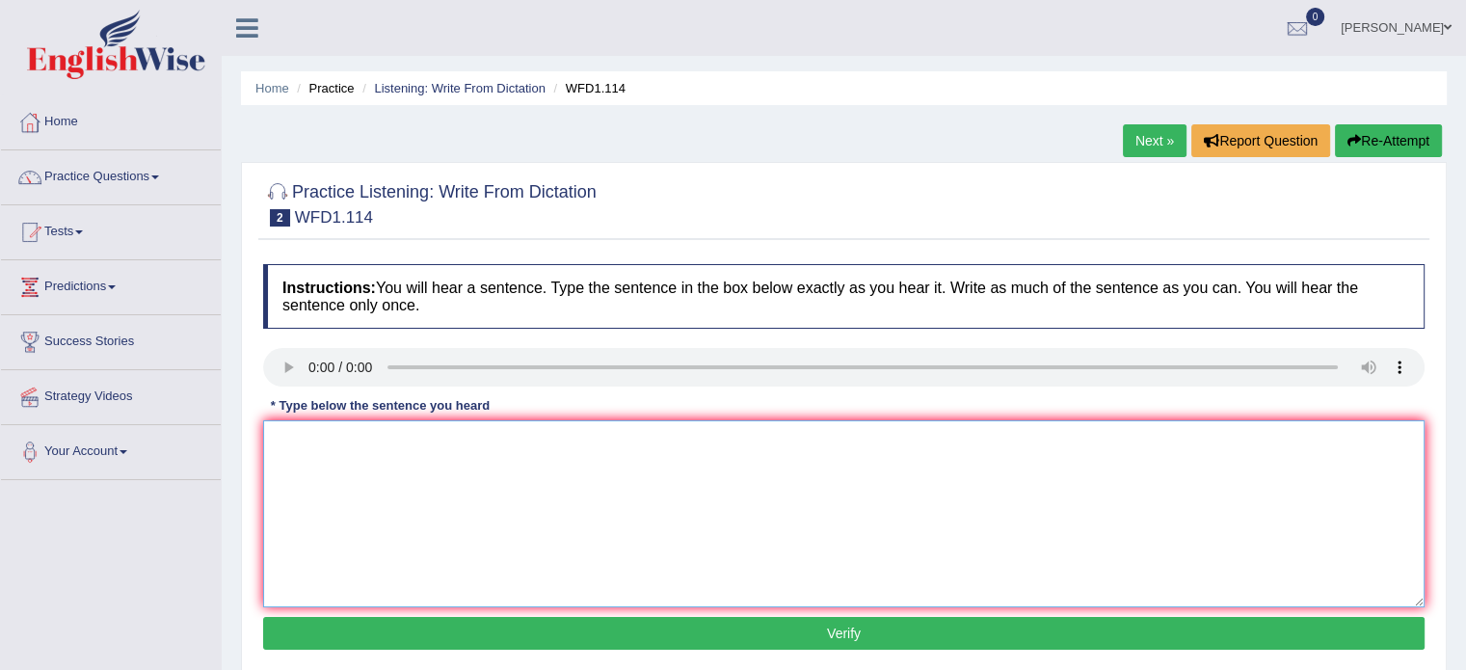
click at [307, 439] on textarea at bounding box center [843, 513] width 1161 height 187
click at [354, 438] on textarea "The office" at bounding box center [843, 513] width 1161 height 187
click at [420, 438] on textarea "The office really work" at bounding box center [843, 513] width 1161 height 187
click at [465, 445] on textarea "The office really work less phelyoshopical" at bounding box center [843, 513] width 1161 height 187
click at [540, 443] on textarea "The office really work less pheloshopical" at bounding box center [843, 513] width 1161 height 187
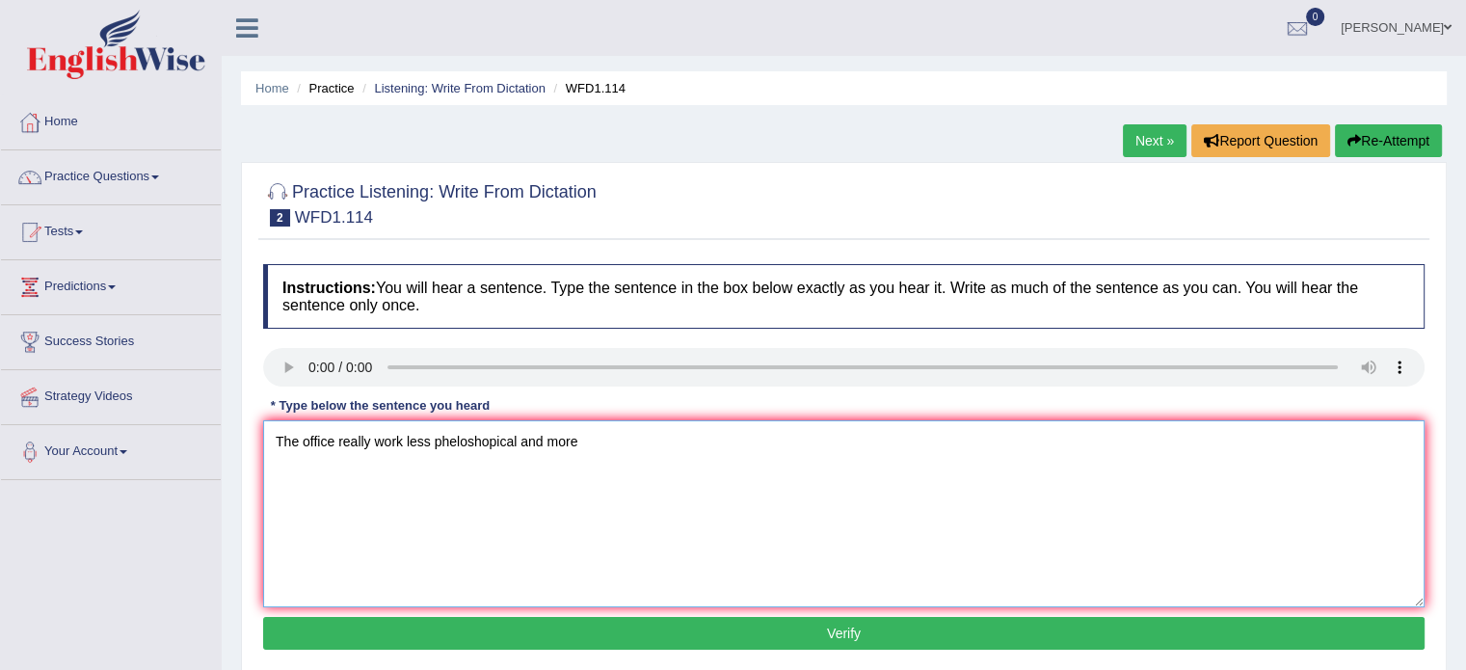
click at [594, 450] on textarea "The office really work less pheloshopical and more" at bounding box center [843, 513] width 1161 height 187
drag, startPoint x: 611, startPoint y: 440, endPoint x: 625, endPoint y: 442, distance: 13.8
click at [615, 441] on textarea "The office really work less pheloshopical and more expermential." at bounding box center [843, 513] width 1161 height 187
type textarea "The office really work less pheloshopical and more experimential."
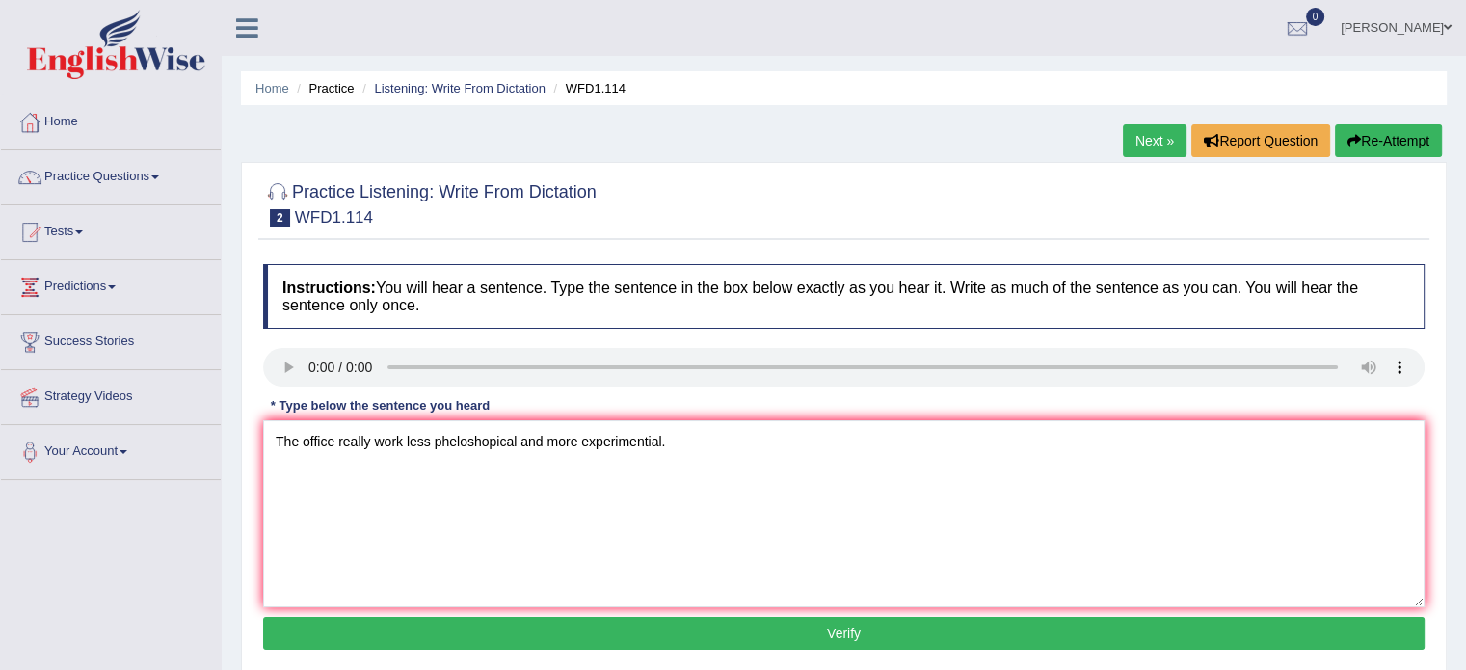
click at [737, 624] on button "Verify" at bounding box center [843, 633] width 1161 height 33
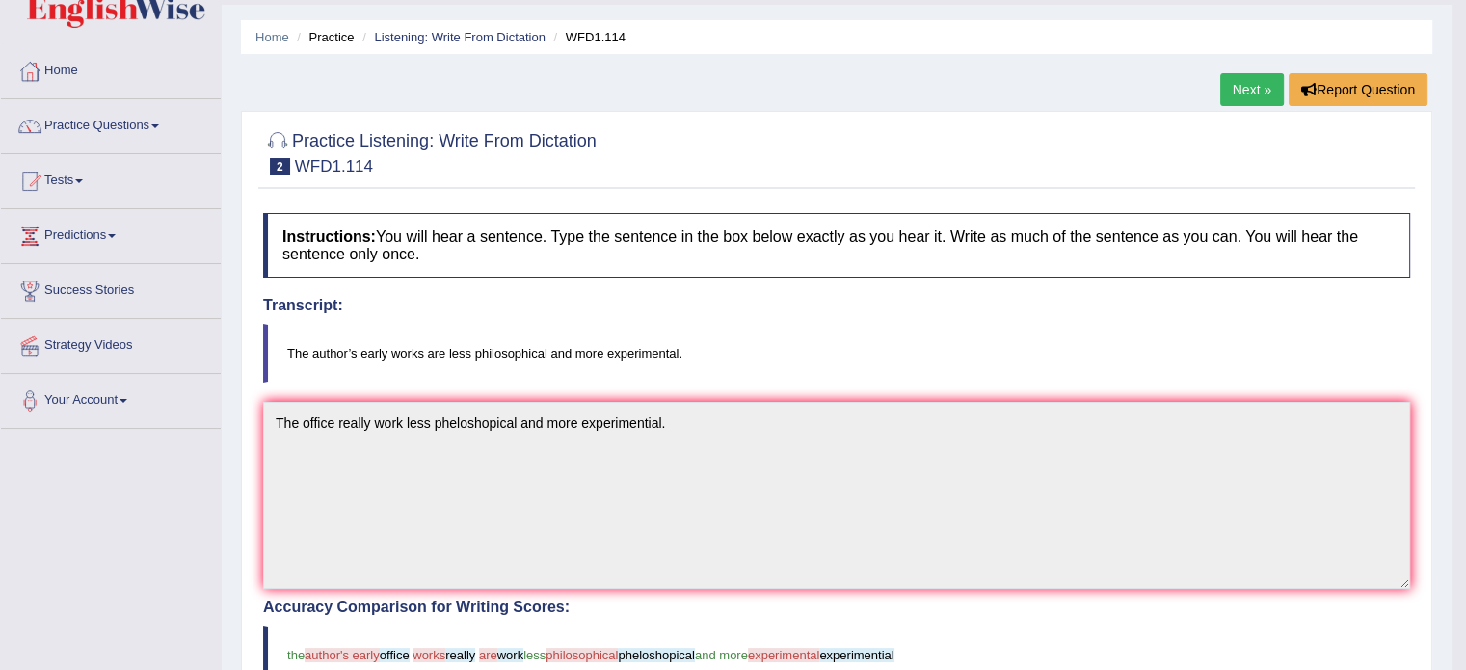
scroll to position [37, 0]
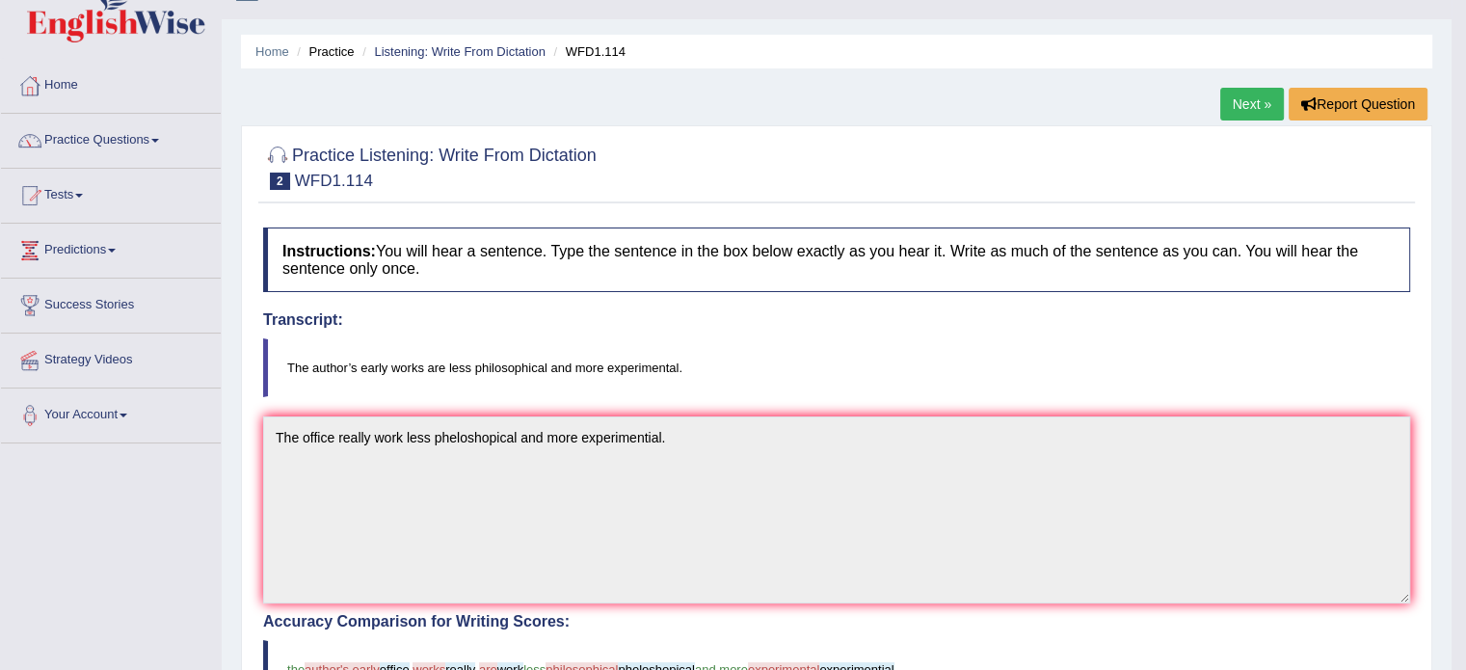
click at [1244, 107] on link "Next »" at bounding box center [1252, 104] width 64 height 33
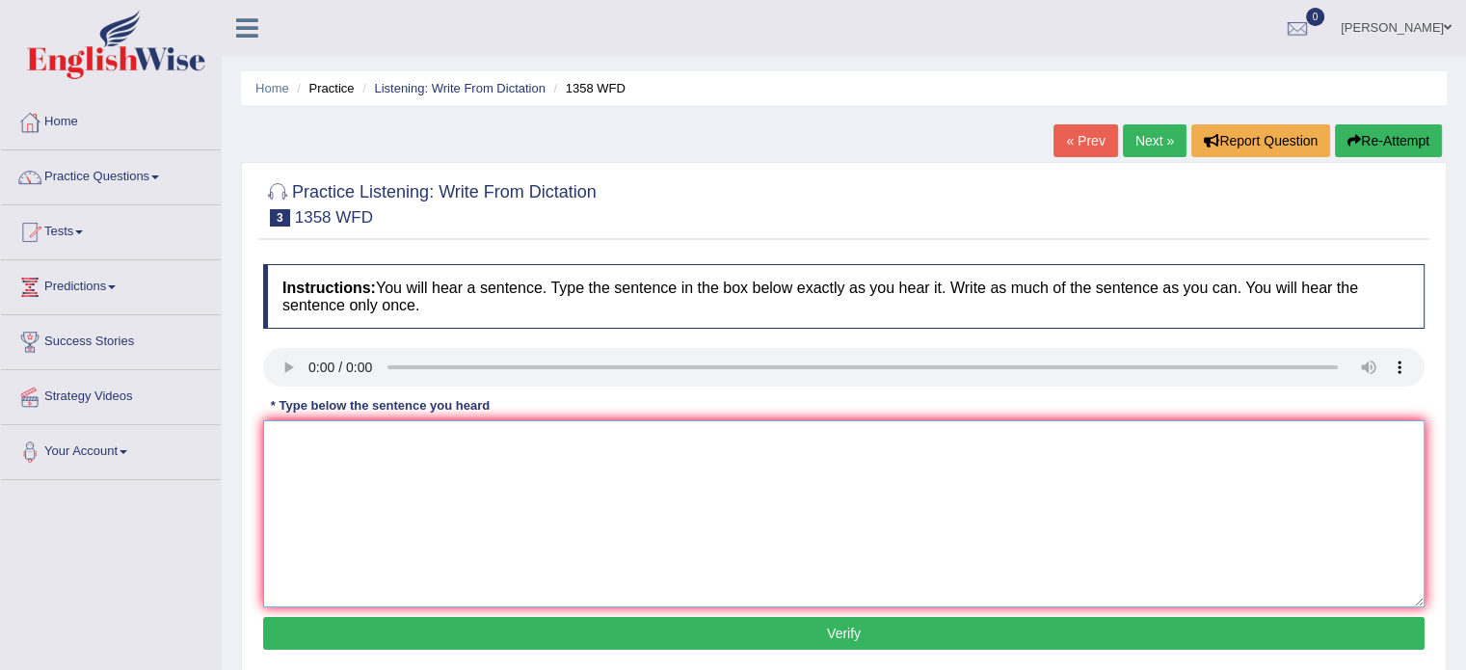
click at [324, 425] on textarea at bounding box center [843, 513] width 1161 height 187
click at [279, 442] on textarea "comunication skill is very important in recent year." at bounding box center [843, 513] width 1161 height 187
click at [385, 441] on textarea "Comunication skill is very important in recent year." at bounding box center [843, 513] width 1161 height 187
click at [405, 460] on textarea "Comunication skill is very important in recent year." at bounding box center [843, 513] width 1161 height 187
click at [384, 440] on textarea "Comunication skill is very important in recent year." at bounding box center [843, 513] width 1161 height 187
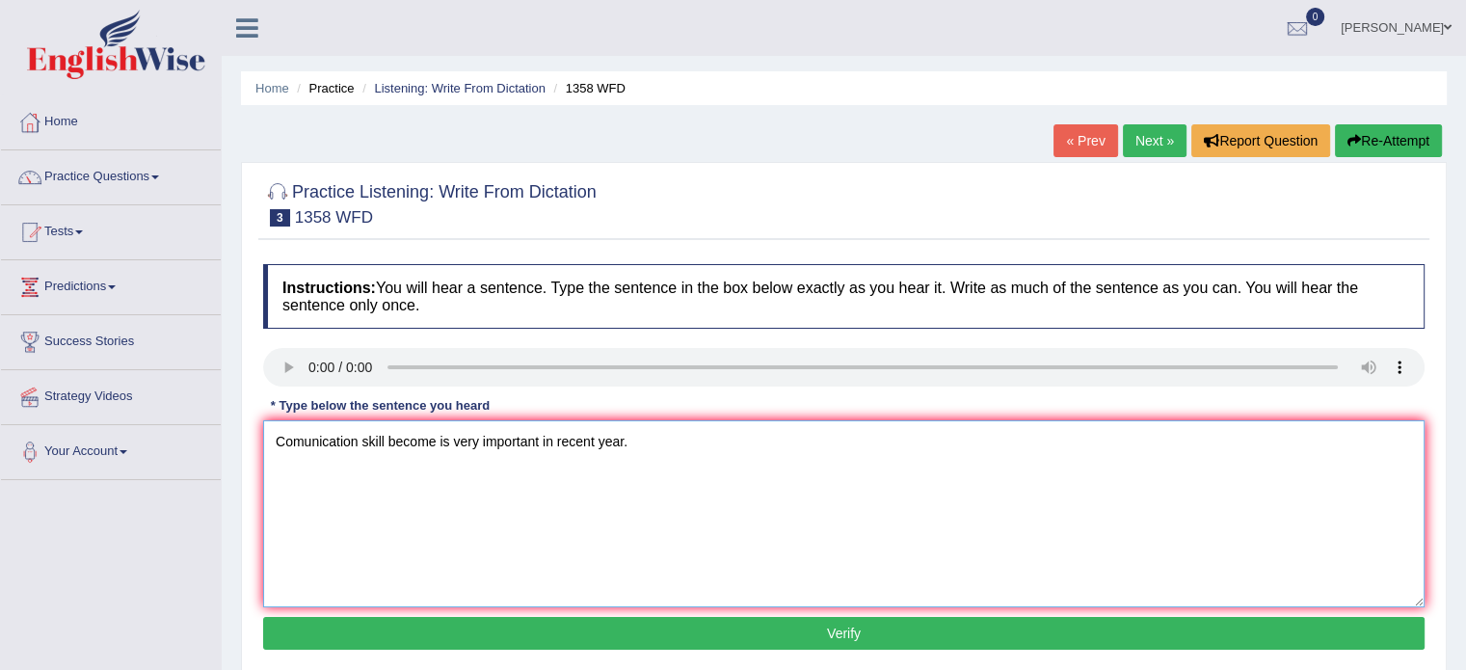
type textarea "Comunication skill become is very important in recent year."
click at [601, 630] on button "Verify" at bounding box center [843, 633] width 1161 height 33
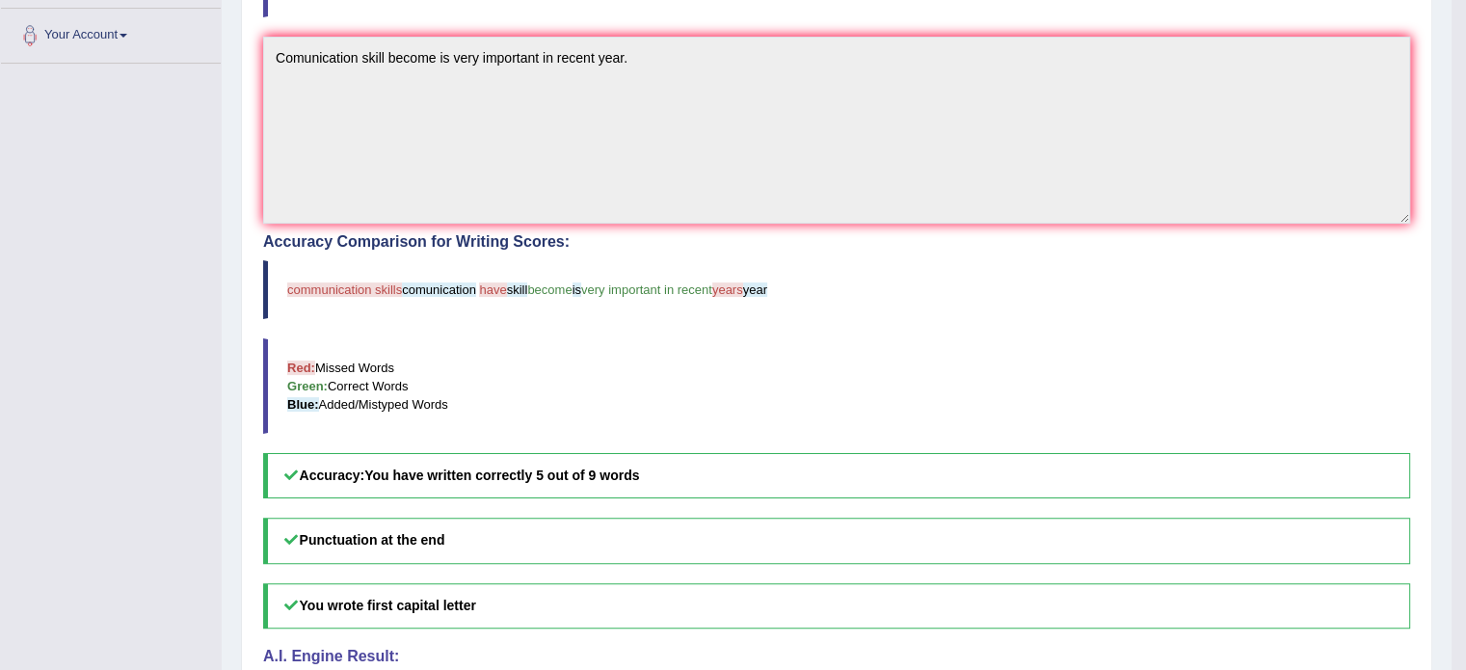
scroll to position [419, 0]
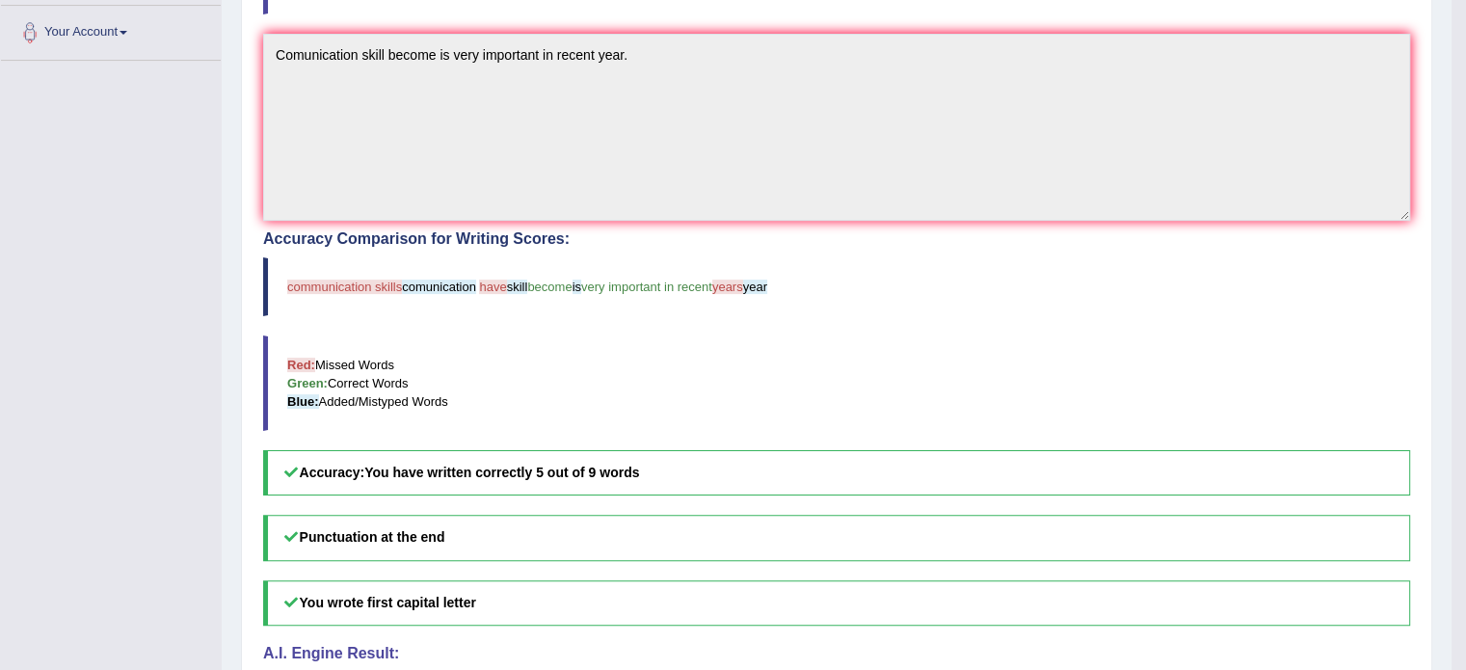
drag, startPoint x: 1456, startPoint y: 263, endPoint x: 1480, endPoint y: 249, distance: 27.3
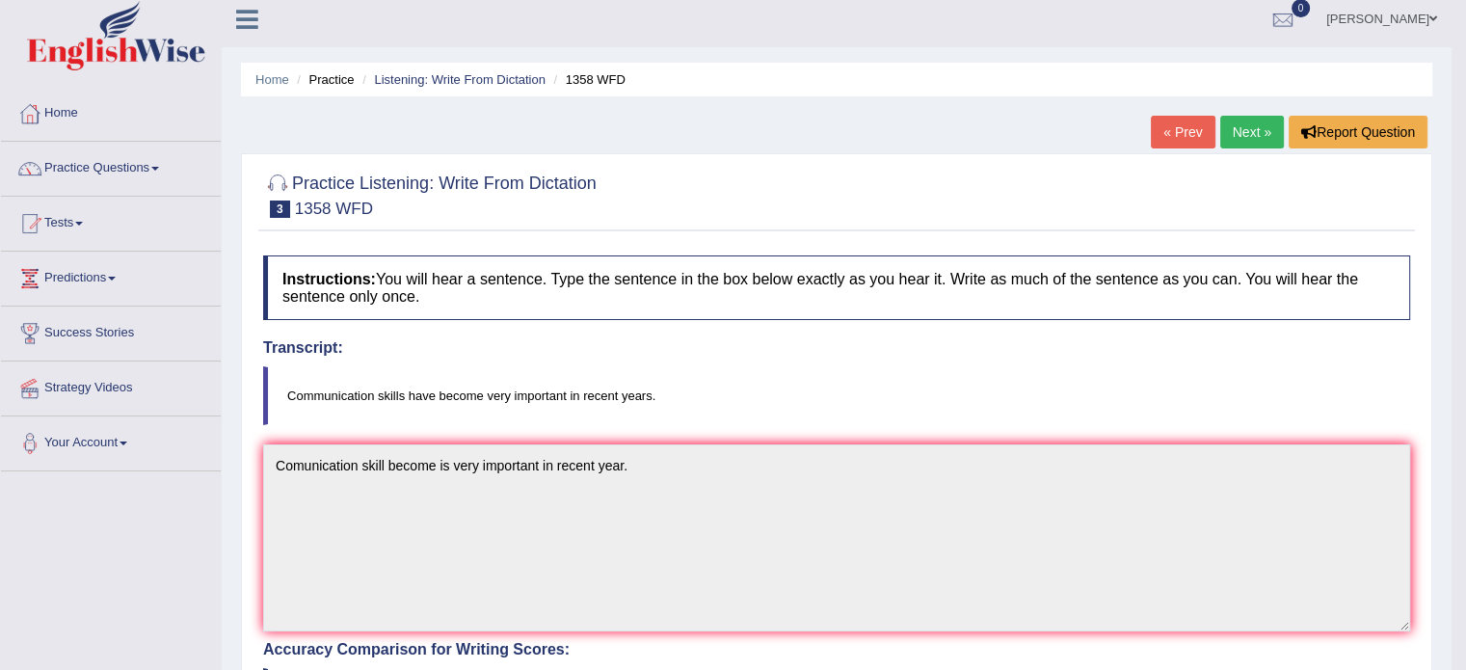
scroll to position [0, 0]
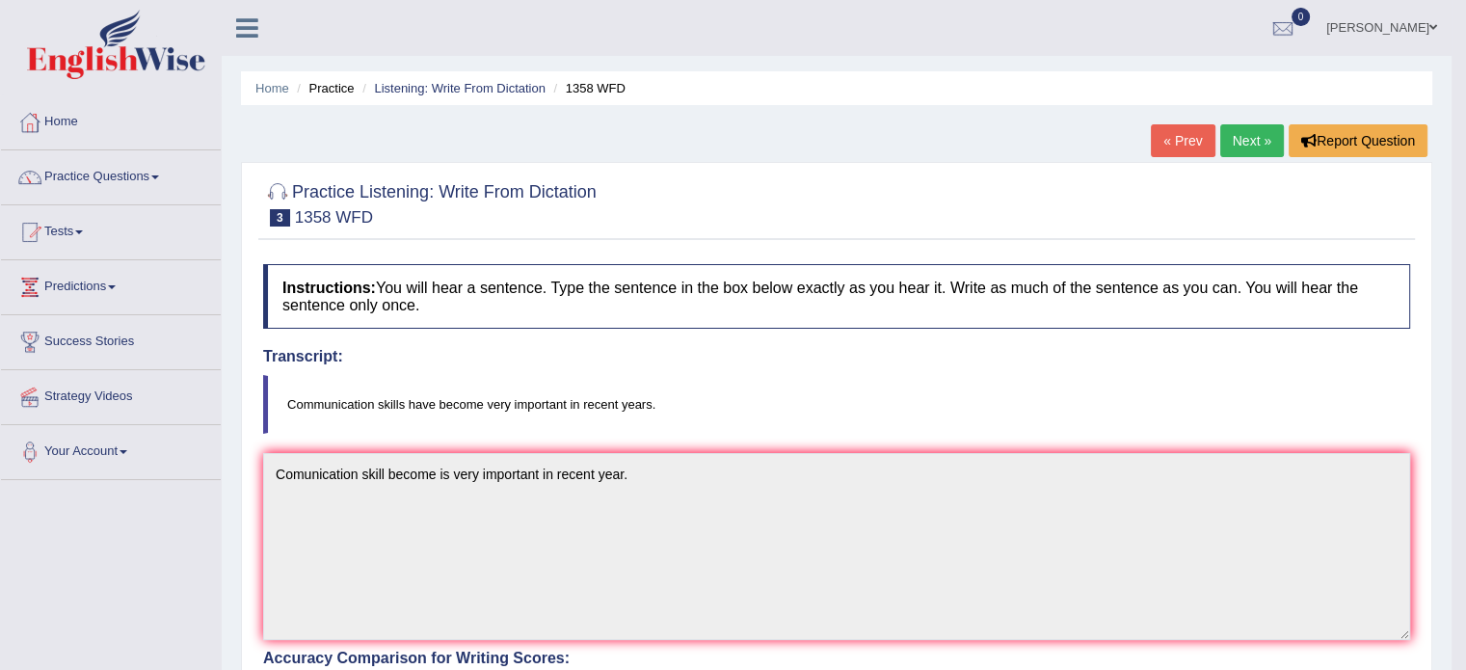
click at [1257, 141] on link "Next »" at bounding box center [1252, 140] width 64 height 33
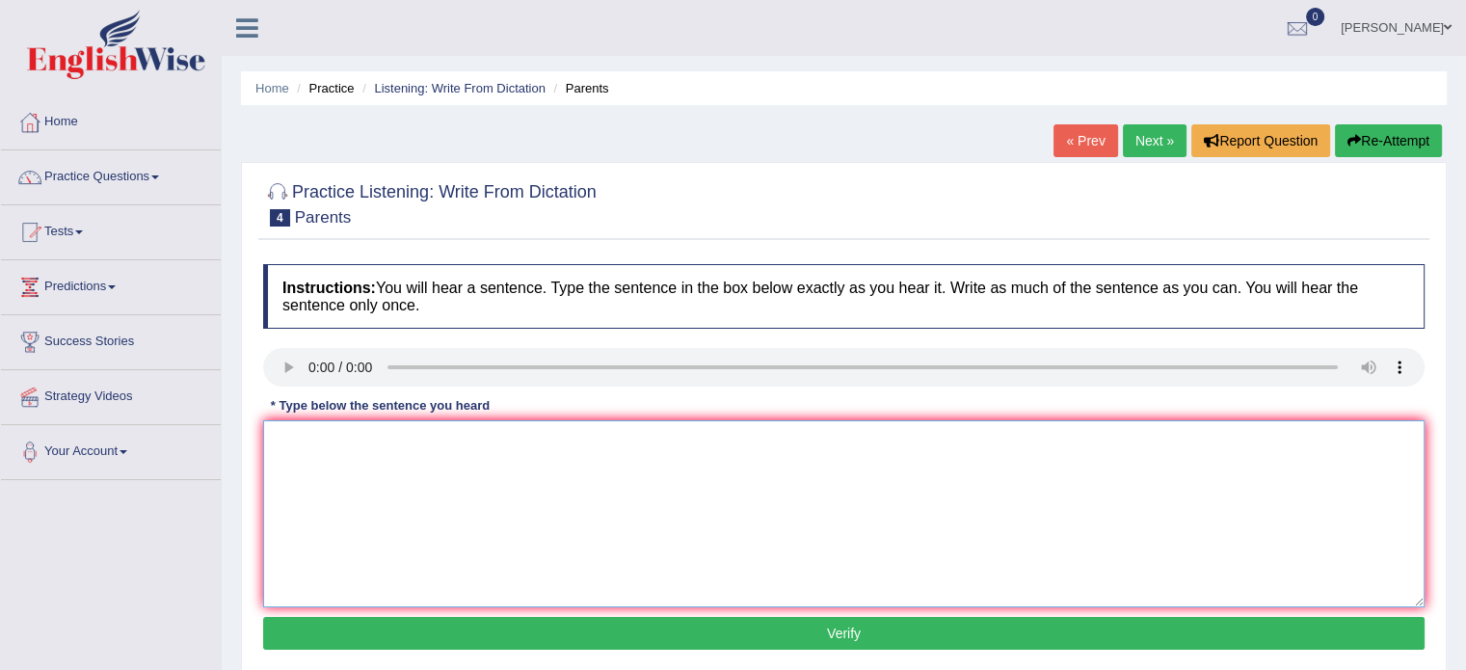
drag, startPoint x: 359, startPoint y: 429, endPoint x: 359, endPoint y: 440, distance: 11.6
click at [359, 440] on textarea at bounding box center [843, 513] width 1161 height 187
click at [494, 443] on textarea "prants in [DATE] involve in education" at bounding box center [843, 513] width 1161 height 187
click at [283, 441] on textarea "prants in [DATE] involve in education [PERSON_NAME]." at bounding box center [843, 513] width 1161 height 187
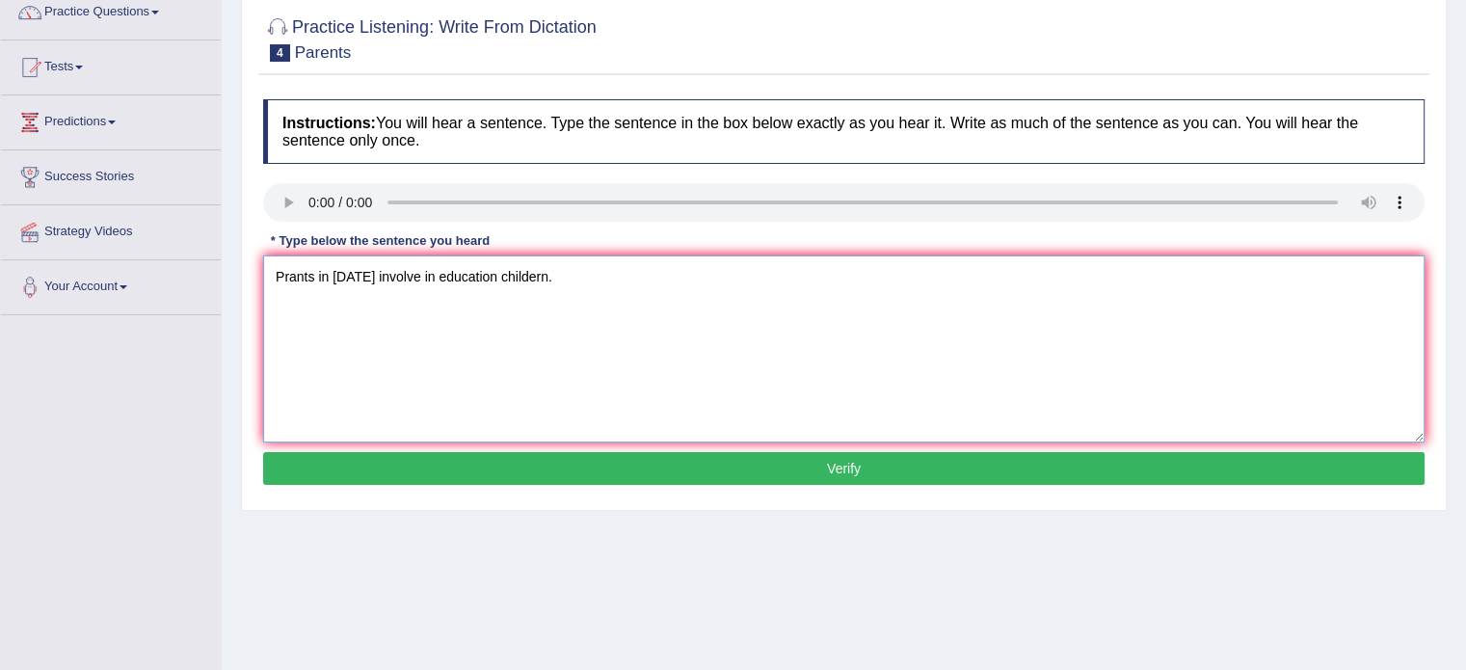
scroll to position [173, 0]
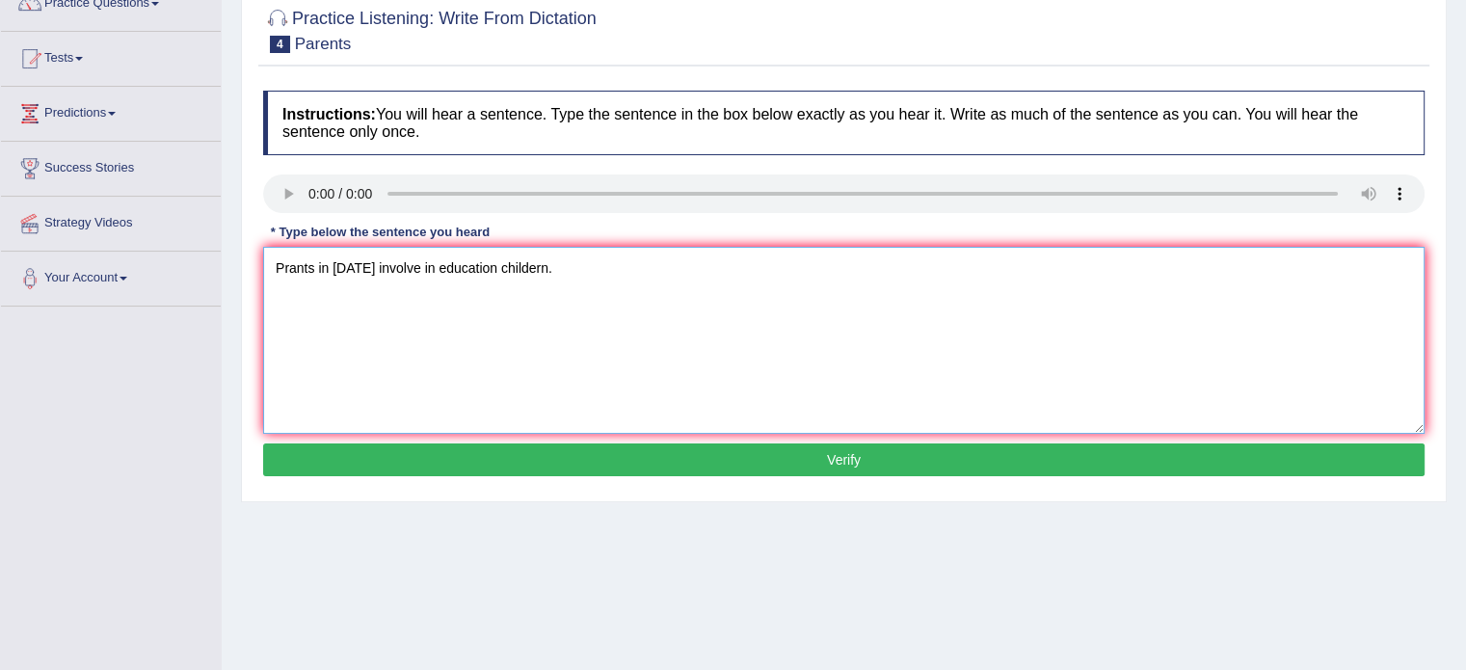
type textarea "Prants in today involve in education childern."
click at [725, 468] on button "Verify" at bounding box center [843, 459] width 1161 height 33
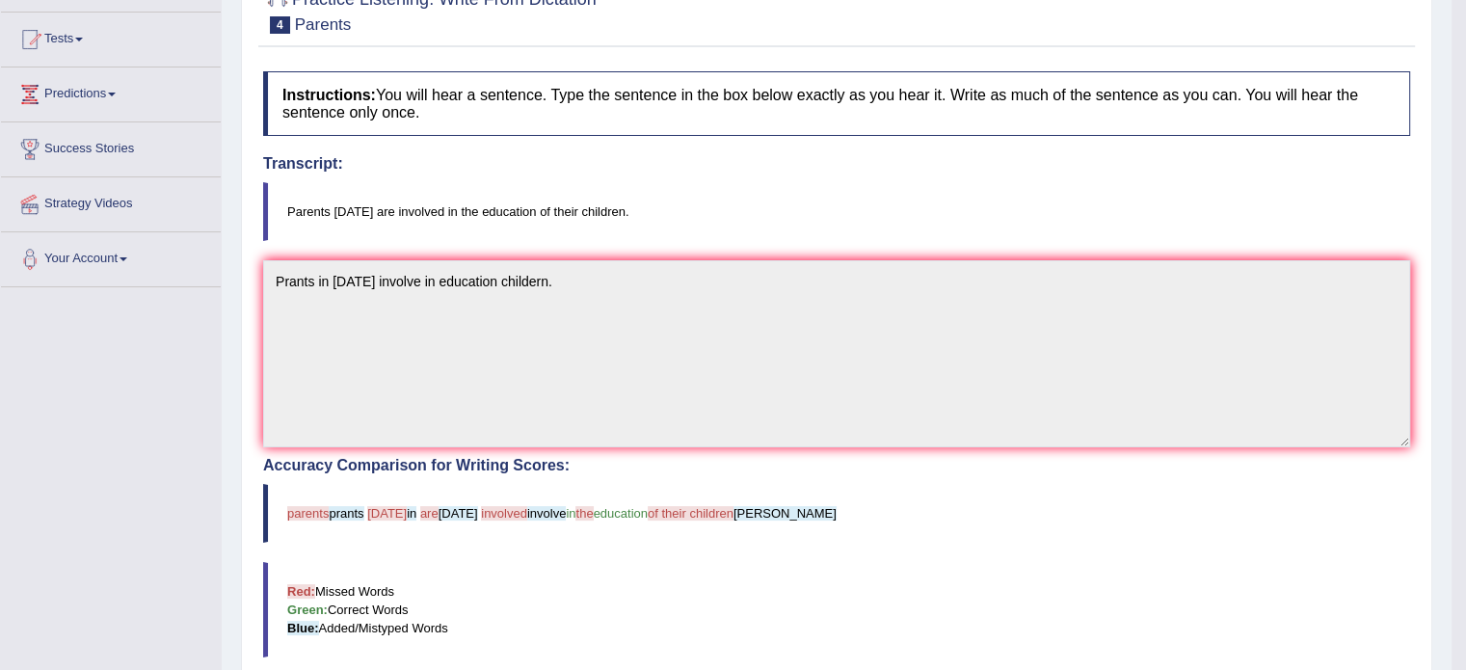
scroll to position [0, 0]
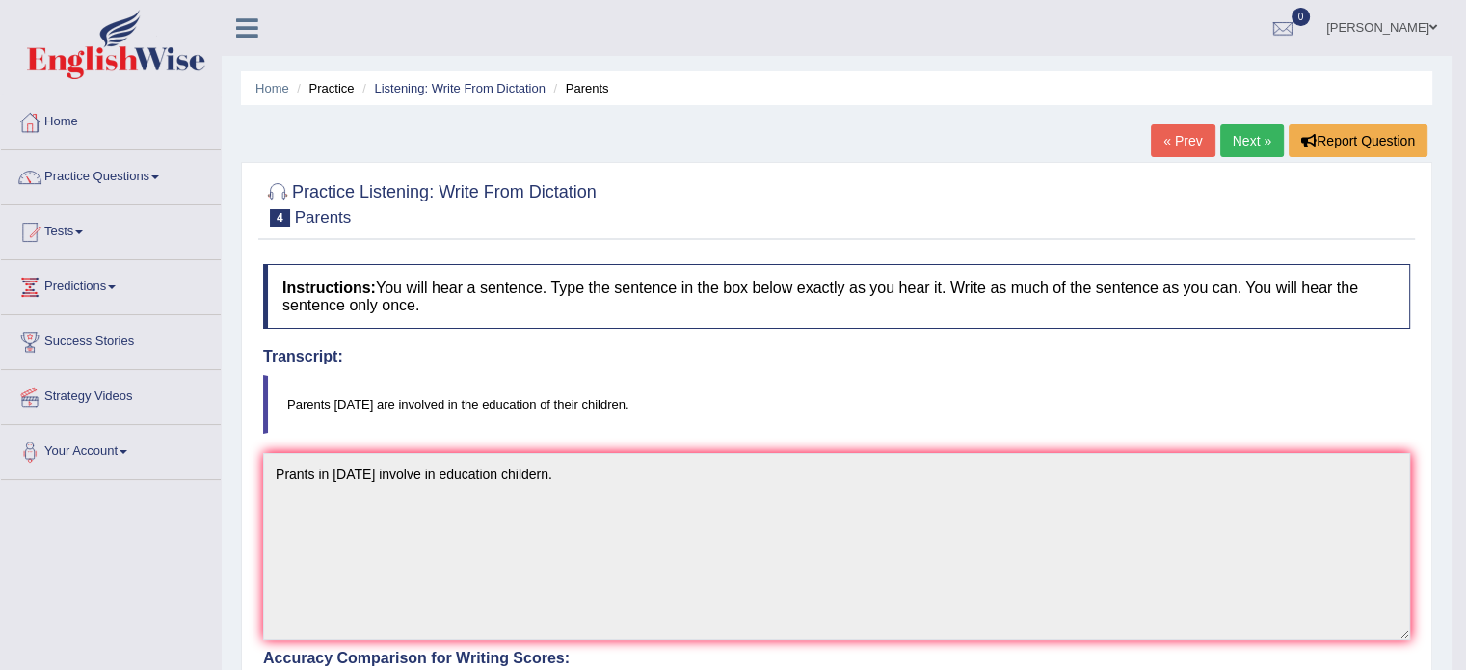
click at [1178, 142] on link "« Prev" at bounding box center [1183, 140] width 64 height 33
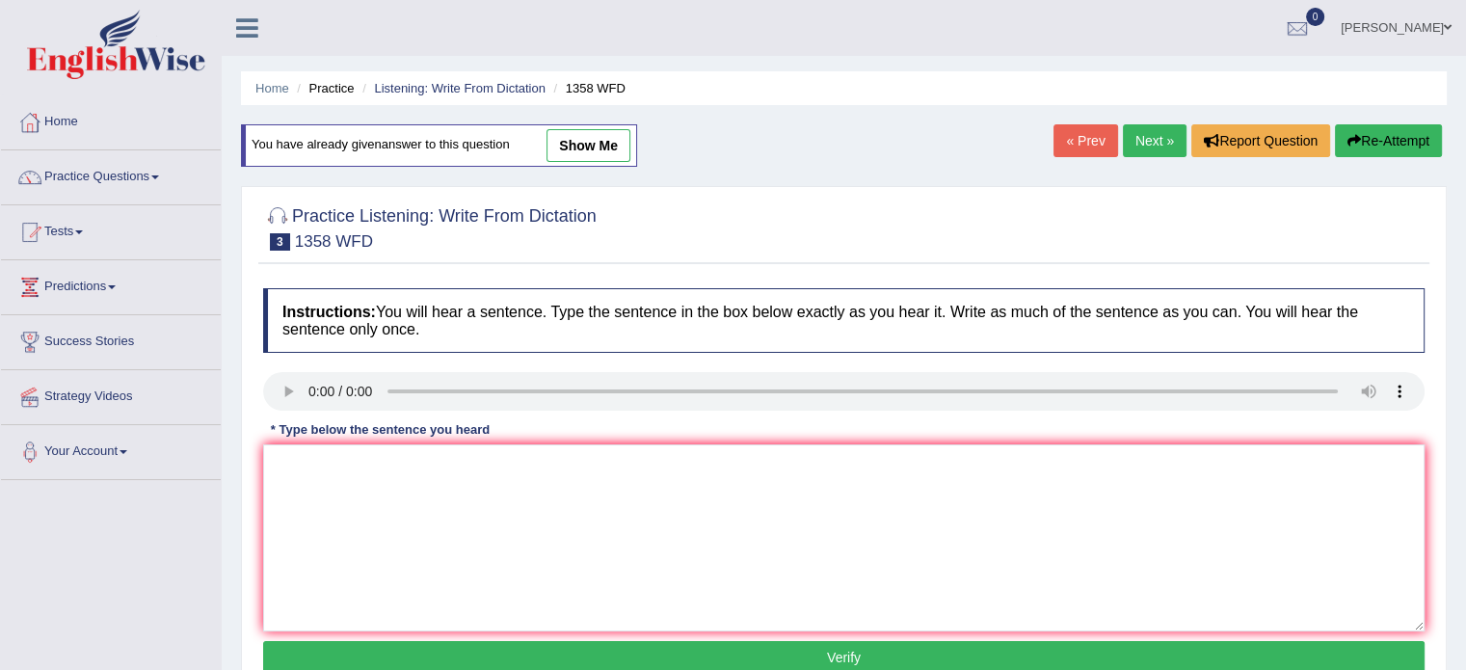
click at [1158, 140] on link "Next »" at bounding box center [1155, 140] width 64 height 33
